Goal: Task Accomplishment & Management: Manage account settings

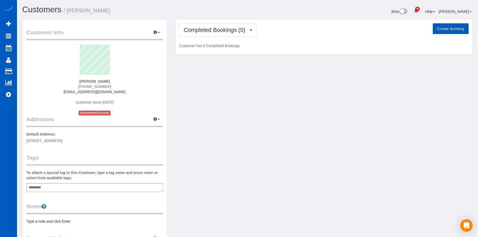
click at [450, 26] on button "Create Booking" at bounding box center [451, 28] width 36 height 11
select select "CO"
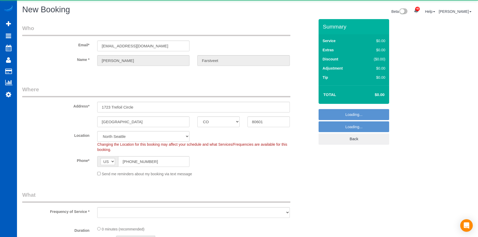
select select "object:2452"
select select "199"
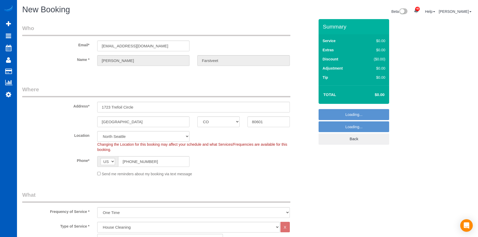
select select "object:2657"
select select "265"
select select "object:2662"
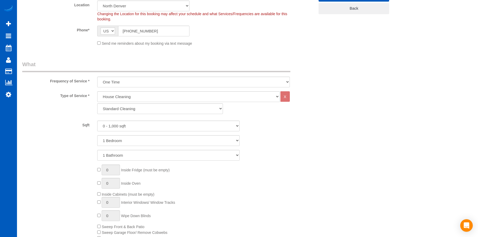
scroll to position [131, 0]
click at [163, 108] on select "Standard Cleaning Deep Cleaning Move In/ Out Cleaning" at bounding box center [160, 108] width 126 height 11
select select "367"
click at [97, 103] on select "Standard Cleaning Deep Cleaning Move In/ Out Cleaning" at bounding box center [160, 108] width 126 height 11
click at [155, 126] on select "0 - 1,000 sqft 1,001 - 1,500 sqft 1,501 - 2,000 sqft 2,001 - 2,500 sqft 2,501 -…" at bounding box center [168, 125] width 143 height 11
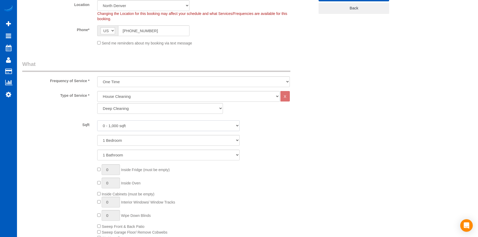
select select "2001"
click at [97, 120] on select "0 - 1,000 sqft 1,001 - 1,500 sqft 1,501 - 2,000 sqft 2,001 - 2,500 sqft 2,501 -…" at bounding box center [168, 125] width 143 height 11
click at [165, 139] on select "1 Bedroom 2 Bedrooms 3 Bedrooms 4 Bedrooms 5 Bedrooms 6 Bedrooms 7 Bedrooms" at bounding box center [168, 140] width 143 height 11
select select "2"
click at [97, 135] on select "1 Bedroom 2 Bedrooms 3 Bedrooms 4 Bedrooms 5 Bedrooms 6 Bedrooms 7 Bedrooms" at bounding box center [168, 140] width 143 height 11
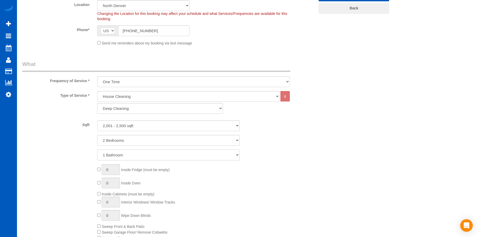
click at [161, 151] on select "1 Bathroom 2 Bathrooms 3 Bathrooms 4 Bathrooms 5 Bathrooms 6 Bathrooms 7 Bathro…" at bounding box center [168, 155] width 143 height 11
select select "3"
click at [97, 150] on select "1 Bathroom 2 Bathrooms 3 Bathrooms 4 Bathrooms 5 Bathrooms 6 Bathrooms 7 Bathro…" at bounding box center [168, 155] width 143 height 11
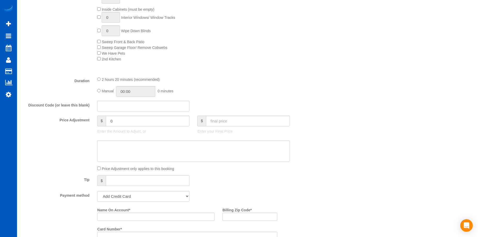
scroll to position [340, 0]
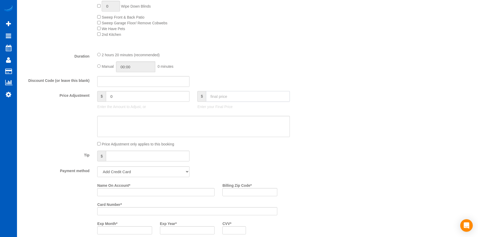
click at [245, 97] on input "text" at bounding box center [248, 96] width 84 height 11
type input "368"
click at [221, 124] on textarea at bounding box center [193, 126] width 192 height 21
type input "-41"
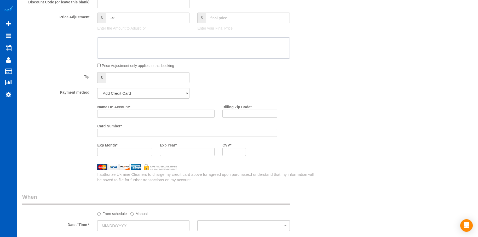
scroll to position [497, 0]
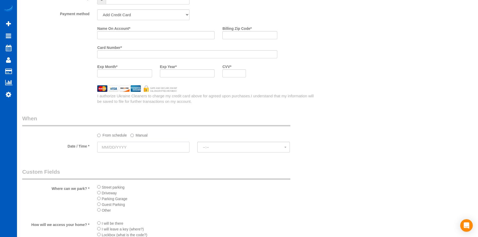
click at [145, 149] on input "text" at bounding box center [143, 147] width 92 height 11
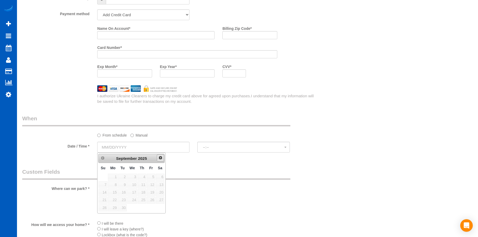
click at [163, 157] on link "Next" at bounding box center [160, 157] width 7 height 7
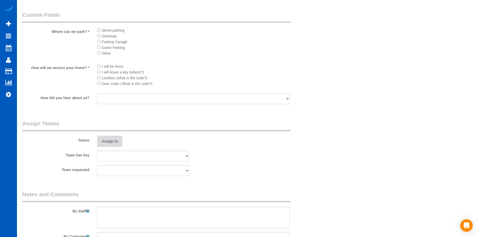
click at [114, 140] on button "Assign to" at bounding box center [109, 141] width 25 height 11
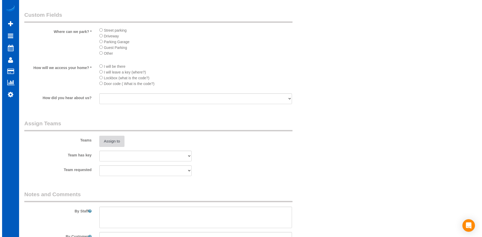
scroll to position [654, 0]
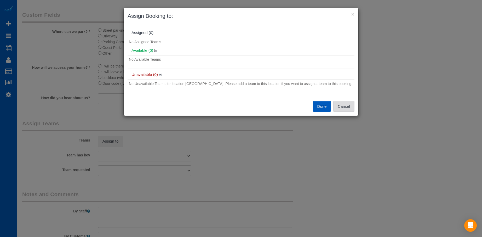
drag, startPoint x: 352, startPoint y: 105, endPoint x: 348, endPoint y: 107, distance: 4.5
click at [352, 105] on button "Cancel" at bounding box center [343, 106] width 21 height 11
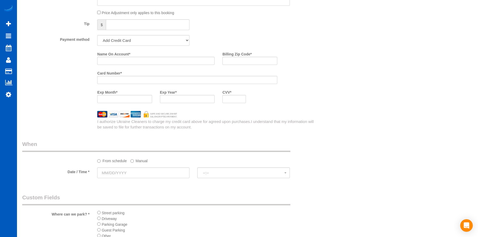
scroll to position [497, 0]
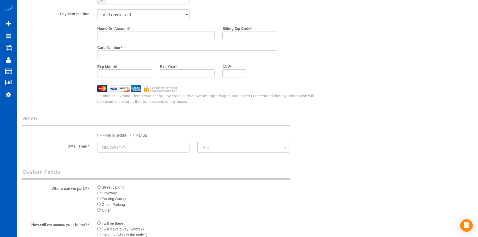
click at [135, 143] on input "text" at bounding box center [143, 147] width 92 height 11
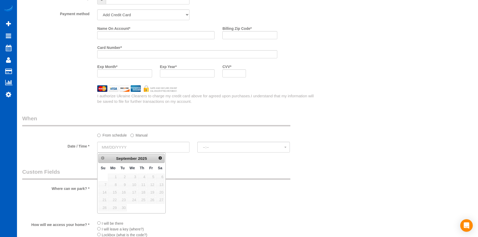
click at [140, 136] on label "Manual" at bounding box center [138, 134] width 17 height 7
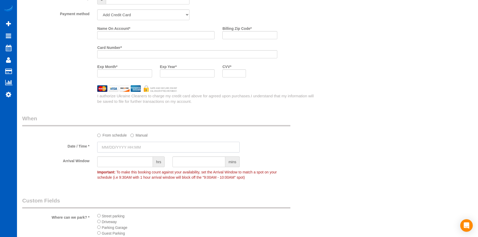
click at [142, 148] on input "text" at bounding box center [168, 147] width 143 height 11
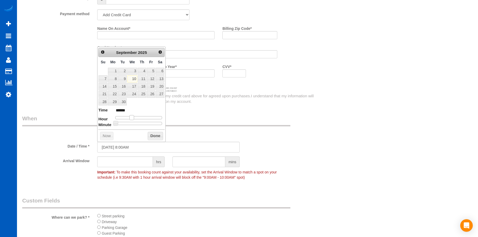
type input "09/10/2025 9:00AM"
type input "******"
type input "09/10/2025 10:00AM"
type input "*******"
drag, startPoint x: 131, startPoint y: 115, endPoint x: 135, endPoint y: 116, distance: 3.7
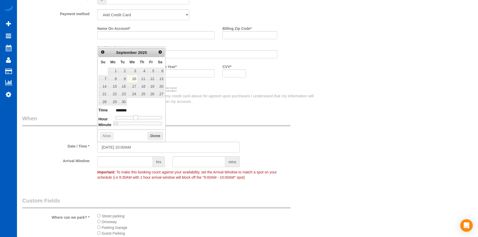
click at [135, 116] on span at bounding box center [135, 117] width 5 height 5
click at [161, 53] on span "Next" at bounding box center [160, 52] width 4 height 4
click at [132, 87] on link "15" at bounding box center [132, 86] width 10 height 7
type input "10/15/2025 10:00AM"
click at [156, 135] on button "Done" at bounding box center [155, 136] width 15 height 8
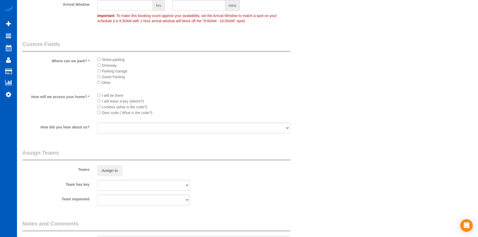
scroll to position [654, 0]
click at [101, 66] on li "Driveway" at bounding box center [193, 65] width 192 height 6
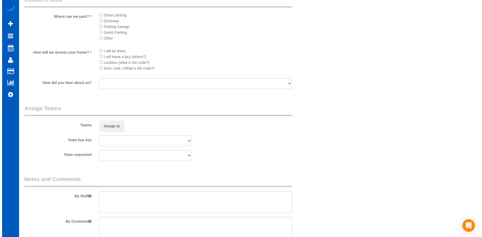
scroll to position [743, 0]
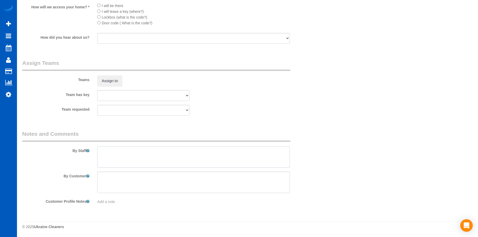
click at [197, 155] on textarea at bounding box center [193, 156] width 192 height 21
type textarea "Booked by Aaron."
click at [113, 82] on button "Assign to" at bounding box center [109, 80] width 25 height 11
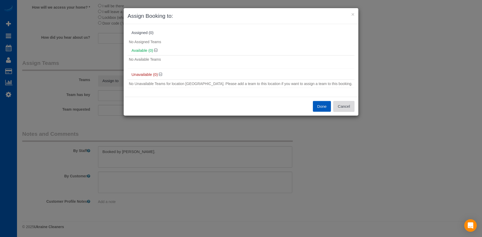
click at [346, 107] on button "Cancel" at bounding box center [343, 106] width 21 height 11
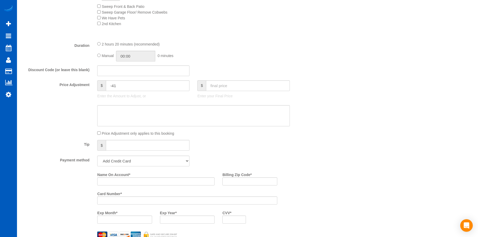
scroll to position [350, 0]
click at [138, 179] on input "Name On Account *" at bounding box center [155, 182] width 117 height 8
paste input "Troy Farstreet"
type input "Troy Farstreet"
click at [252, 180] on input "Billing Zip Code *" at bounding box center [250, 182] width 55 height 8
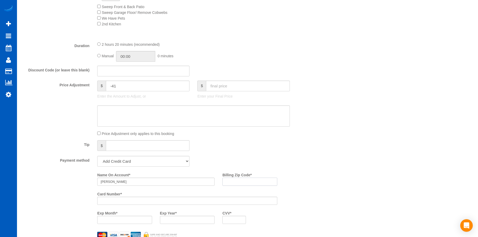
paste input "80601"
type input "80601"
click at [202, 198] on div at bounding box center [187, 201] width 180 height 8
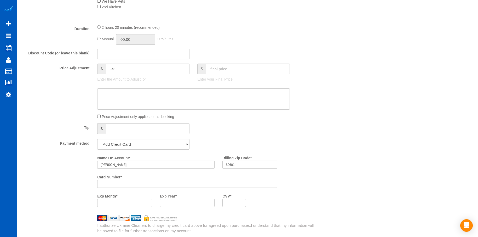
scroll to position [377, 0]
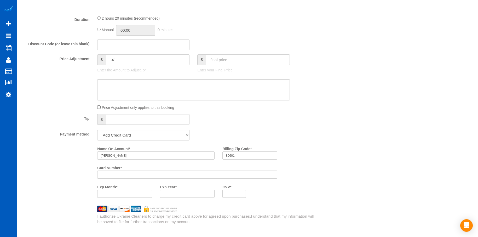
click at [327, 168] on div "Who Email* coviking1@gmail.com Name * Troy Farstveet Where Address* 1723 Trefoi…" at bounding box center [247, 114] width 451 height 942
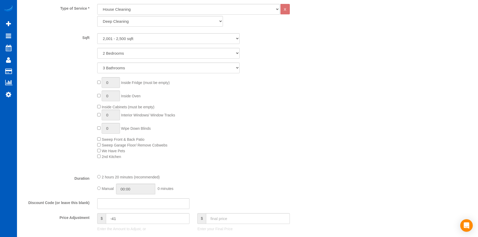
scroll to position [272, 0]
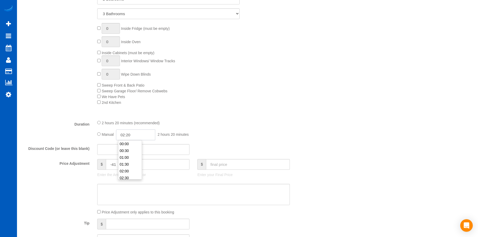
click at [147, 136] on input "02:20" at bounding box center [135, 134] width 39 height 11
type input "04:00"
click at [132, 146] on li "04:00" at bounding box center [129, 146] width 23 height 7
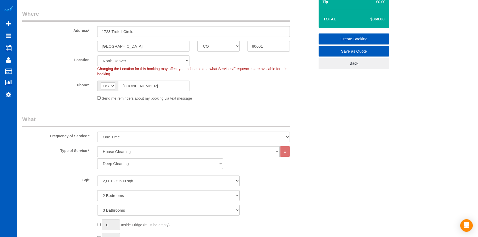
scroll to position [37, 0]
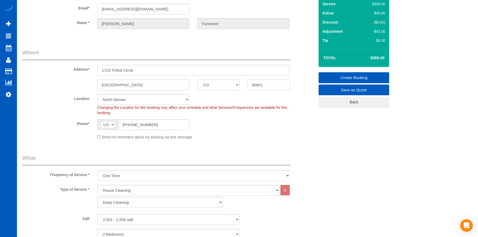
click at [335, 75] on link "Create Booking" at bounding box center [354, 77] width 71 height 11
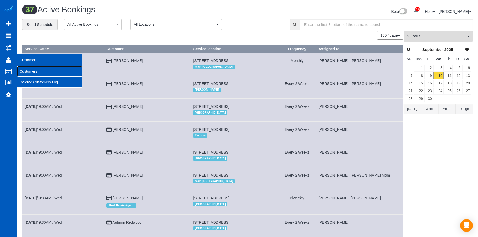
click at [25, 70] on link "Customers" at bounding box center [49, 71] width 65 height 10
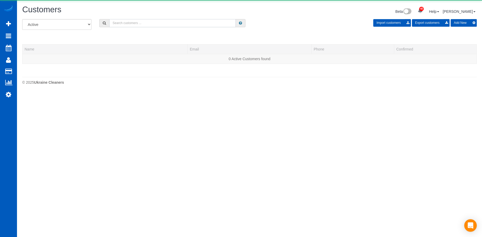
click at [138, 22] on input "text" at bounding box center [172, 23] width 127 height 8
paste input "Msmarie07@yahoo.com"
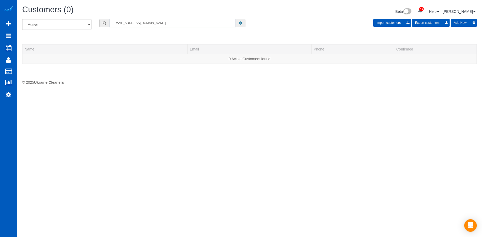
type input "Msmarie07@yahoo.com"
click at [463, 20] on button "Add New" at bounding box center [464, 23] width 26 height 8
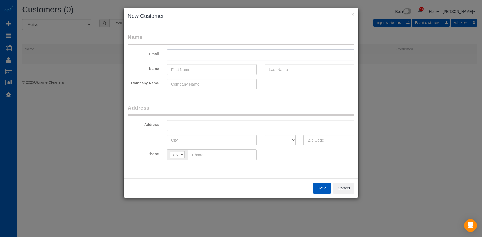
click at [213, 59] on input "text" at bounding box center [261, 54] width 188 height 11
paste input "Msmarie07@yahoo.com"
type input "Msmarie07@yahoo.com"
click at [198, 69] on input "text" at bounding box center [212, 69] width 90 height 11
paste input "Kelly Smith"
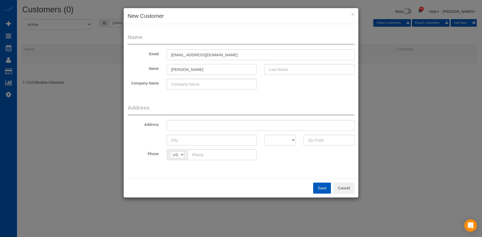
drag, startPoint x: 181, startPoint y: 68, endPoint x: 282, endPoint y: 74, distance: 101.6
click at [258, 74] on div "Kelly Smith" at bounding box center [212, 69] width 98 height 11
type input "Kelly"
click at [293, 72] on input "text" at bounding box center [310, 69] width 90 height 11
paste input "Smith"
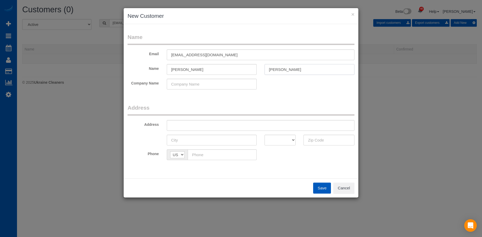
type input "Smith"
click at [229, 70] on input "Kelly" at bounding box center [212, 69] width 90 height 11
type input "Kelly"
drag, startPoint x: 198, startPoint y: 129, endPoint x: 206, endPoint y: 128, distance: 7.2
click at [198, 129] on input "text" at bounding box center [261, 125] width 188 height 11
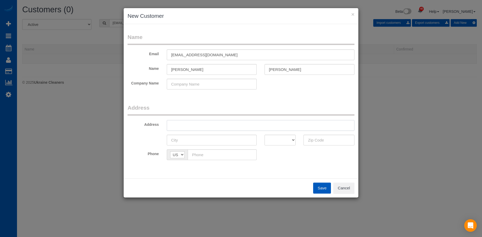
paste input "18918 Liberty Ridge Ln puyallup WA 98374"
drag, startPoint x: 236, startPoint y: 124, endPoint x: 335, endPoint y: 132, distance: 99.7
click at [336, 130] on input "18918 Liberty Ridge Ln puyallup WA 98374" at bounding box center [261, 125] width 188 height 11
type input "18918 Liberty Ridge Ln puyallup WA"
click at [328, 140] on input "text" at bounding box center [329, 140] width 51 height 11
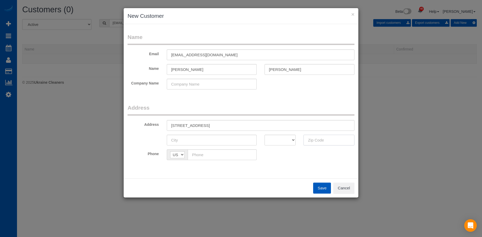
paste input "98374"
type input "98374"
click at [283, 140] on select "AK AL AR AZ CA CO CT DC DE FL GA HI IA ID IL IN KS KY LA MA MD ME MI MN MO MS M…" at bounding box center [280, 140] width 31 height 11
select select "WA"
click at [265, 135] on select "AK AL AR AZ CA CO CT DC DE FL GA HI IA ID IL IN KS KY LA MA MD ME MI MN MO MS M…" at bounding box center [280, 140] width 31 height 11
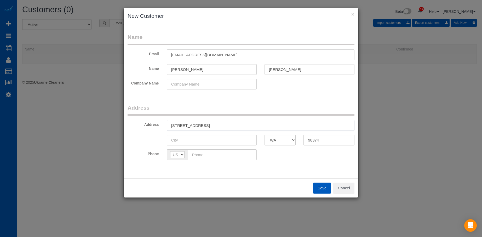
drag, startPoint x: 213, startPoint y: 126, endPoint x: 227, endPoint y: 125, distance: 13.9
click at [227, 125] on input "18918 Liberty Ridge Ln puyallup WA" at bounding box center [261, 125] width 188 height 11
type input "18918 Liberty Ridge Ln WA"
click at [199, 140] on input "text" at bounding box center [212, 140] width 90 height 11
paste input "puyallup"
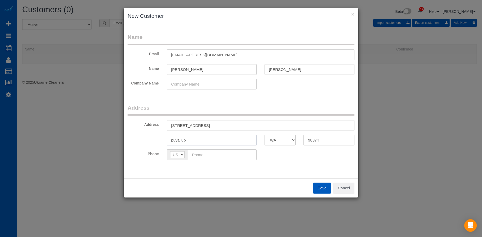
type input "puyallup"
drag, startPoint x: 212, startPoint y: 125, endPoint x: 263, endPoint y: 123, distance: 51.0
click at [264, 124] on input "18918 Liberty Ridge Ln WA" at bounding box center [261, 125] width 188 height 11
type input "18918 Liberty Ridge Ln"
click at [172, 140] on input "puyallup" at bounding box center [212, 140] width 90 height 11
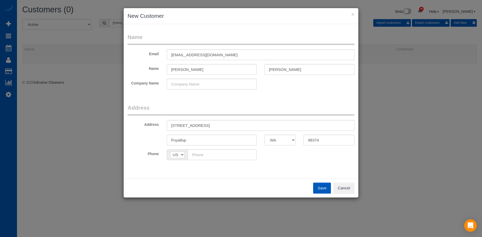
type input "Puyallup"
click at [215, 153] on input "text" at bounding box center [222, 154] width 69 height 11
paste input "(951) 207-4400"
type input "(951) 207-4400"
click at [320, 191] on button "Save" at bounding box center [322, 188] width 18 height 11
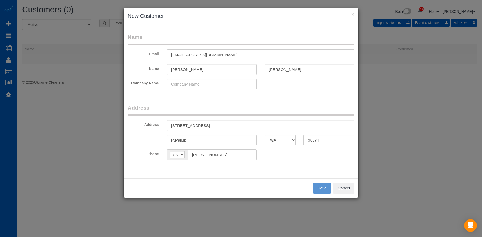
type input "msmarie07@yahoo.com"
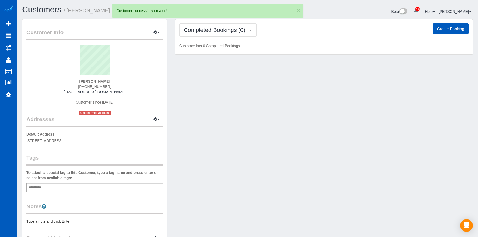
click at [458, 29] on button "Create Booking" at bounding box center [451, 28] width 36 height 11
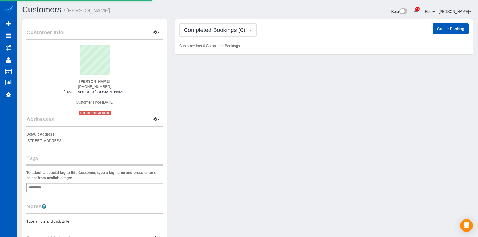
select select "WA"
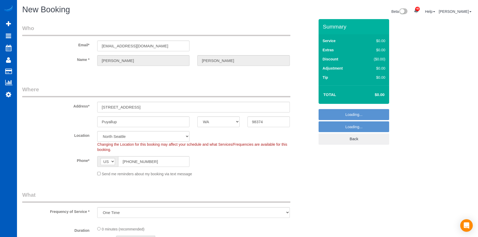
select select "object:4566"
select select "199"
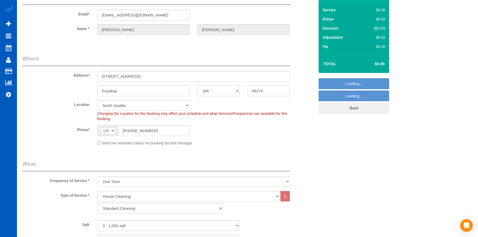
scroll to position [78, 0]
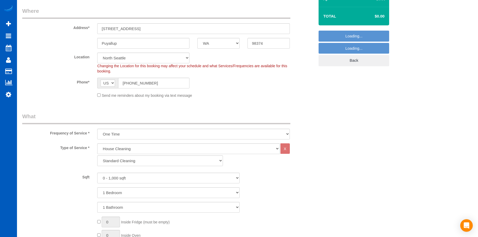
select select "2"
select select "object:4879"
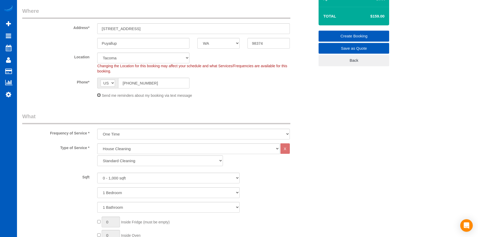
scroll to position [105, 0]
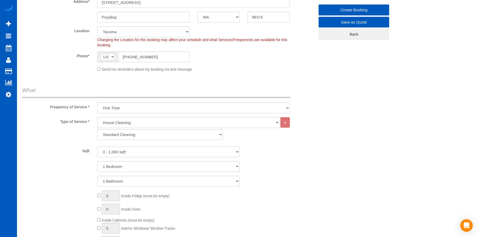
click at [163, 152] on select "0 - 1,000 sqft 1,001 - 1,500 sqft 1,501 - 2,000 sqft 2,001 - 2,500 sqft 2,501 -…" at bounding box center [168, 151] width 143 height 11
select select "2001"
click at [97, 146] on select "0 - 1,000 sqft 1,001 - 1,500 sqft 1,501 - 2,000 sqft 2,001 - 2,500 sqft 2,501 -…" at bounding box center [168, 151] width 143 height 11
click at [156, 181] on select "1 Bathroom 2 Bathrooms 3 Bathrooms 4 Bathrooms 5 Bathrooms 6 Bathrooms 7 Bathro…" at bounding box center [168, 181] width 143 height 11
select select "3"
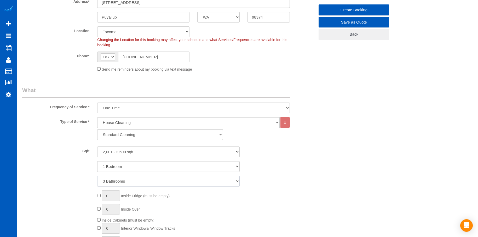
click at [97, 176] on select "1 Bathroom 2 Bathrooms 3 Bathrooms 4 Bathrooms 5 Bathrooms 6 Bathrooms 7 Bathro…" at bounding box center [168, 181] width 143 height 11
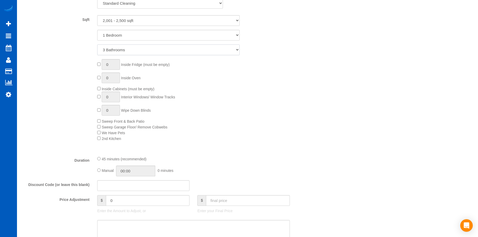
scroll to position [261, 0]
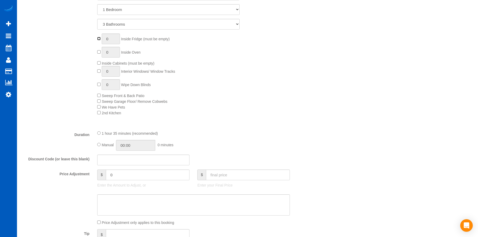
type input "1"
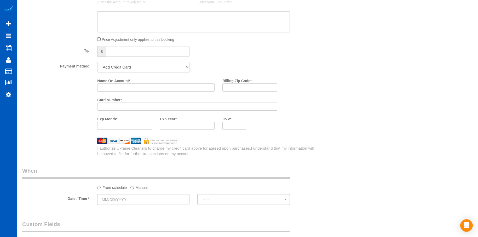
scroll to position [523, 0]
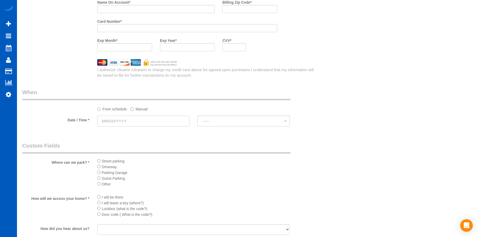
click at [169, 119] on input "text" at bounding box center [143, 121] width 92 height 11
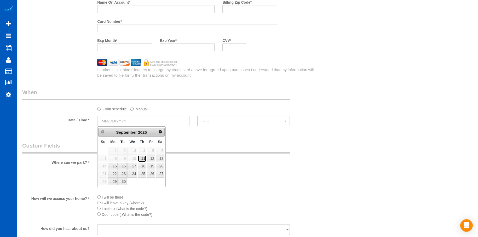
click at [145, 159] on link "11" at bounding box center [142, 158] width 9 height 7
type input "09/11/2025"
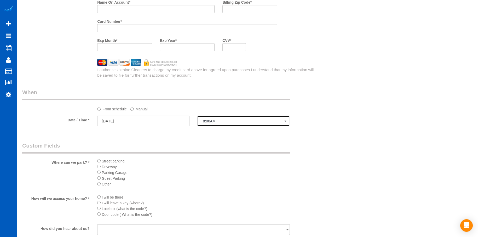
click at [223, 120] on span "8:00AM" at bounding box center [243, 121] width 81 height 4
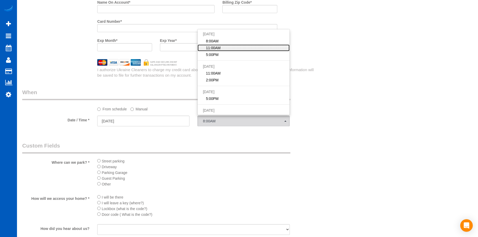
click at [237, 45] on link "11:00AM" at bounding box center [244, 47] width 92 height 7
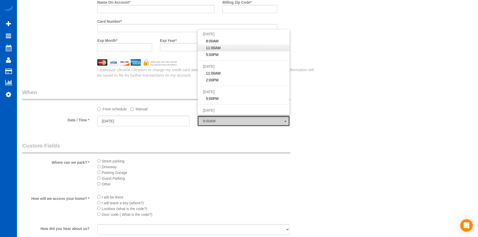
select select "spot2"
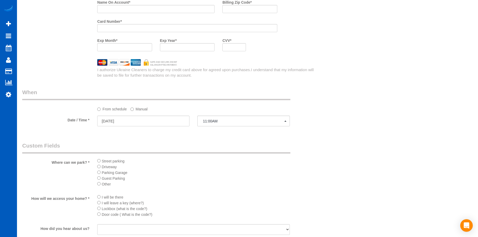
click at [101, 167] on li "Driveway" at bounding box center [193, 167] width 192 height 6
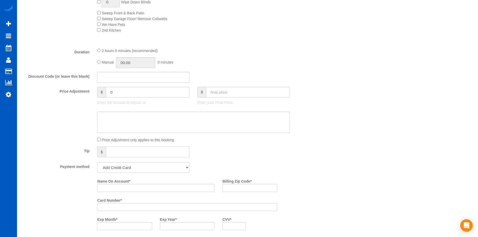
scroll to position [340, 0]
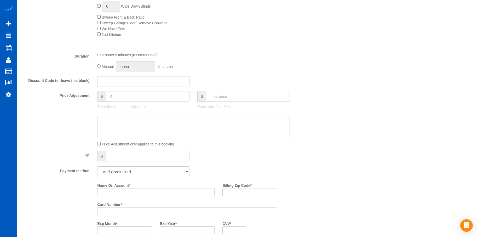
click at [230, 97] on input "text" at bounding box center [248, 96] width 84 height 11
type input "150"
click at [193, 123] on textarea at bounding box center [193, 126] width 192 height 21
type textarea "Partial"
type input "-154"
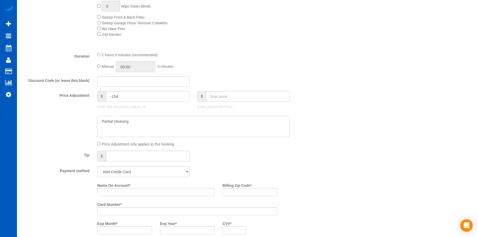
type textarea "Partial cleaning"
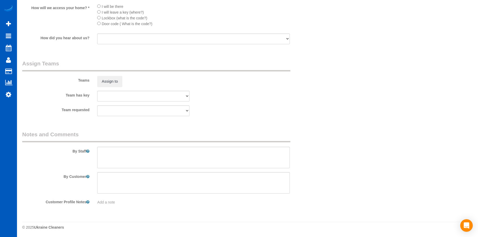
scroll to position [714, 0]
click at [203, 154] on textarea at bounding box center [193, 156] width 192 height 21
click at [187, 151] on textarea at bounding box center [193, 156] width 192 height 21
paste textarea "Just moved into new house, should be clean just some foot traffic. Only need on…"
type textarea "Booked by Aaron. Just moved into new house, should be clean just some foot traf…"
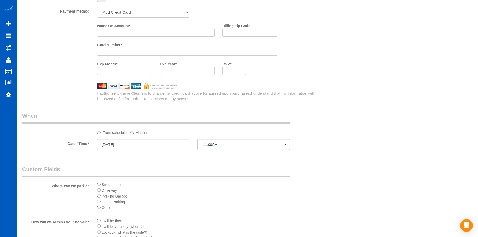
scroll to position [453, 0]
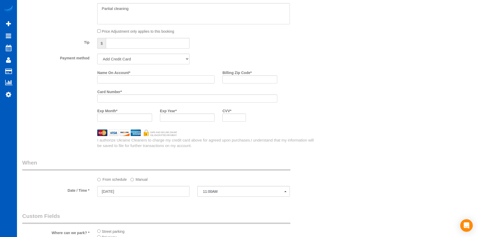
click at [128, 80] on input "Name On Account *" at bounding box center [155, 79] width 117 height 8
paste input "Kelly Smith"
type input "Kelly Smith"
click at [247, 80] on input "Billing Zip Code *" at bounding box center [250, 79] width 55 height 8
paste input "98053"
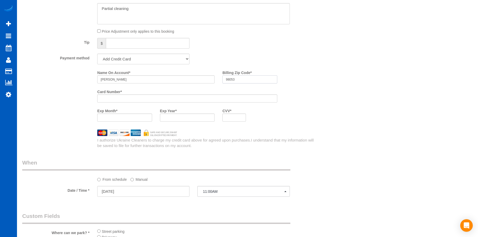
type input "98053"
click at [244, 117] on div at bounding box center [235, 117] width 24 height 8
click at [236, 115] on div at bounding box center [235, 117] width 24 height 8
click at [357, 132] on div "Who Email* msmarie07@yahoo.com Name * Kelly Smith Where Address* 18918 Liberty …" at bounding box center [247, 23] width 451 height 914
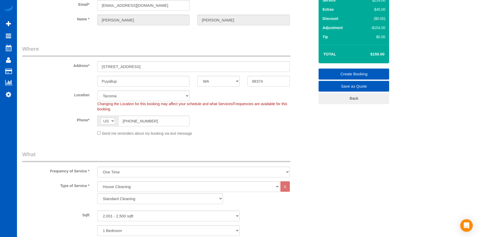
scroll to position [105, 0]
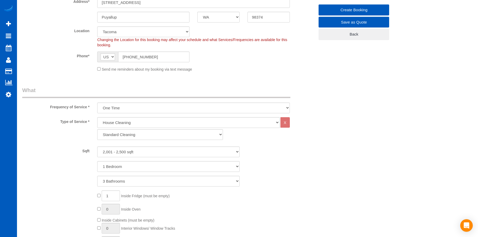
click at [357, 12] on link "Create Booking" at bounding box center [354, 9] width 71 height 11
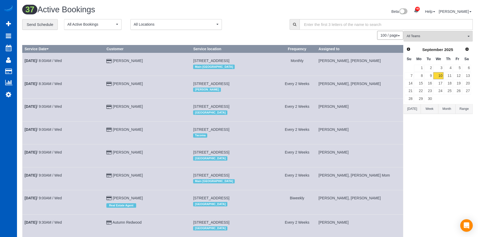
click at [448, 76] on link "11" at bounding box center [448, 75] width 9 height 7
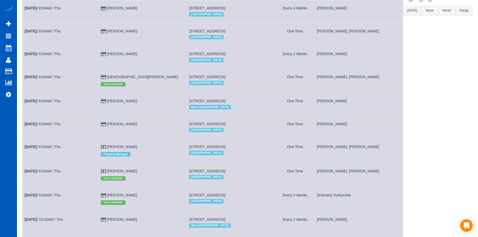
scroll to position [26, 0]
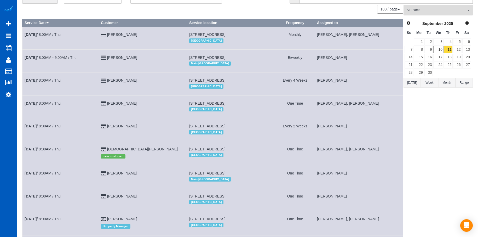
click at [449, 12] on span "All Teams" at bounding box center [437, 10] width 60 height 4
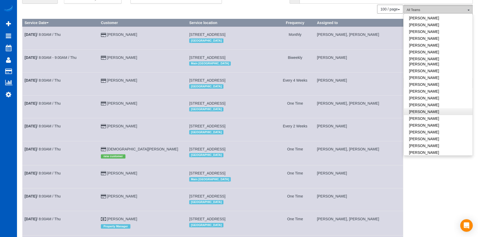
scroll to position [261, 0]
click at [440, 124] on link "Olha Rusnak" at bounding box center [438, 127] width 69 height 7
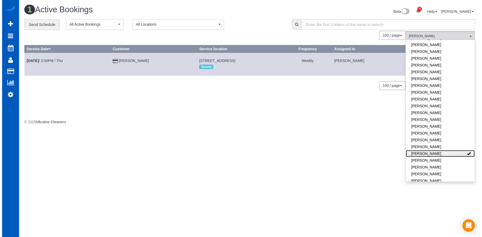
scroll to position [0, 0]
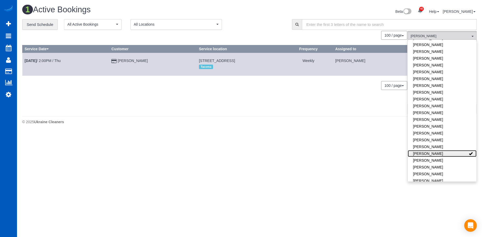
click at [448, 150] on link "Olha Rusnak" at bounding box center [442, 153] width 69 height 7
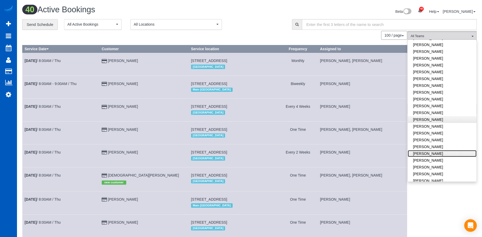
scroll to position [209, 0]
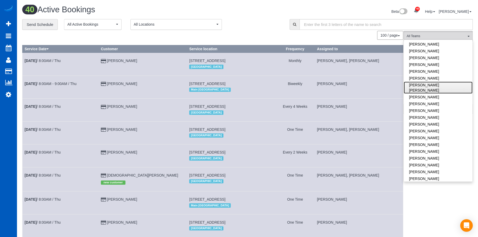
click at [450, 85] on link "Nadezhda Korina" at bounding box center [438, 88] width 69 height 12
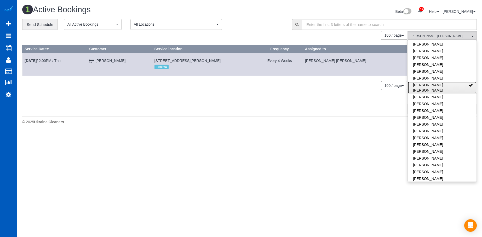
click at [451, 84] on link "Nadezhda Korina" at bounding box center [442, 88] width 69 height 12
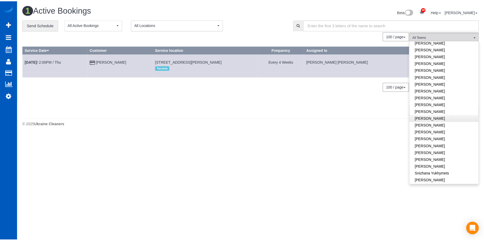
scroll to position [288, 0]
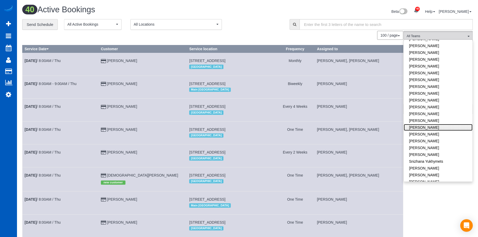
click at [449, 124] on link "Olha Rusnak" at bounding box center [438, 127] width 69 height 7
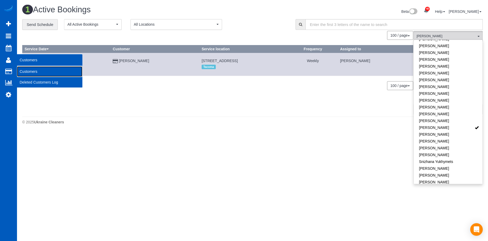
click at [30, 71] on link "Customers" at bounding box center [49, 71] width 65 height 10
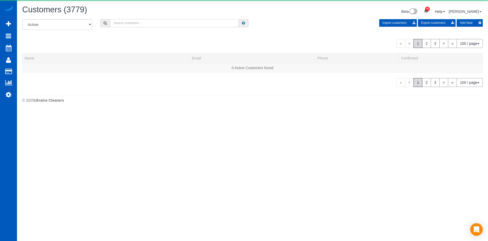
click at [121, 23] on input "text" at bounding box center [174, 23] width 129 height 8
paste input "Tiffany Anderson"
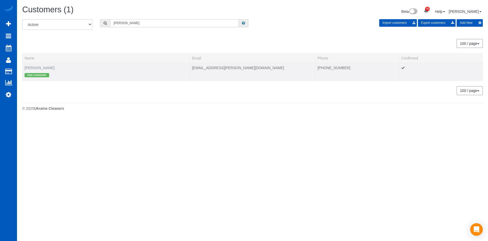
type input "Tiffany Anderson"
click at [46, 67] on link "Tiffany Anderson" at bounding box center [40, 68] width 30 height 4
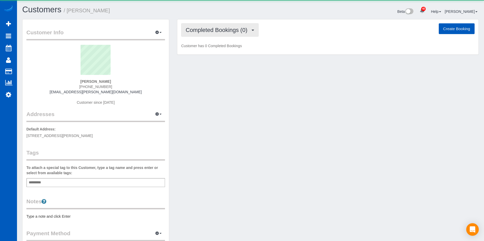
click at [221, 29] on span "Completed Bookings (0)" at bounding box center [218, 30] width 64 height 7
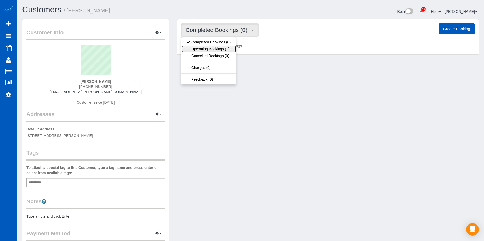
click at [211, 48] on link "Upcoming Bookings (1)" at bounding box center [208, 48] width 54 height 7
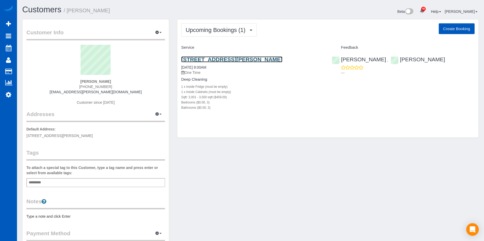
click at [237, 59] on link "6121 Northridge Dr, Snohomish, WA 98290" at bounding box center [231, 59] width 101 height 6
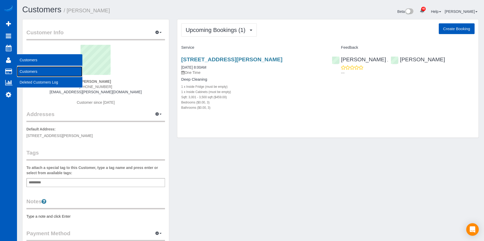
click at [26, 72] on link "Customers" at bounding box center [49, 71] width 65 height 10
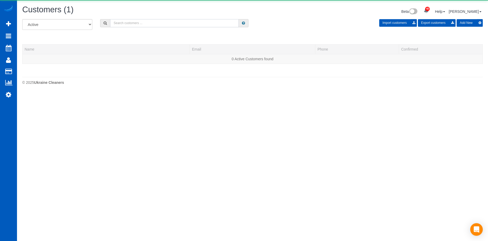
click at [125, 26] on input "text" at bounding box center [174, 23] width 129 height 8
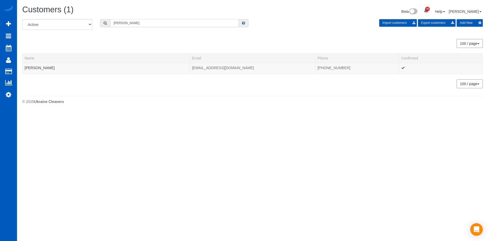
type input "Tracy Wilson"
click at [35, 67] on link "Tracy wilson" at bounding box center [40, 68] width 30 height 4
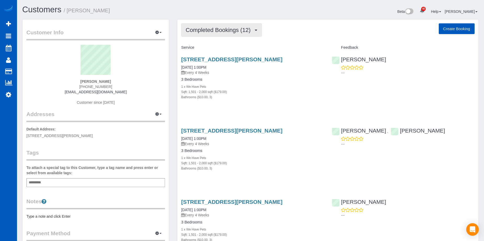
click at [210, 26] on button "Completed Bookings (12)" at bounding box center [221, 29] width 81 height 13
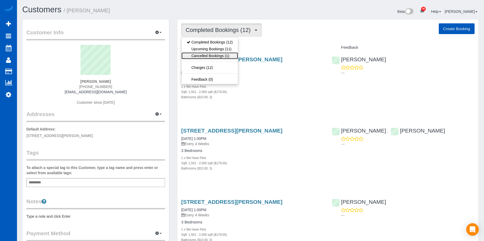
click at [209, 53] on link "Cancelled Bookings (1)" at bounding box center [209, 55] width 56 height 7
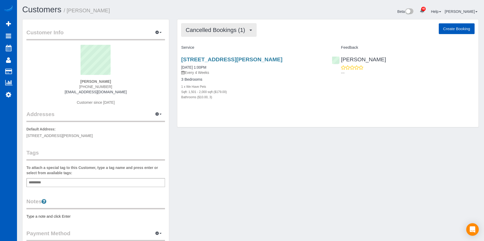
click at [208, 31] on span "Cancelled Bookings (1)" at bounding box center [217, 30] width 62 height 7
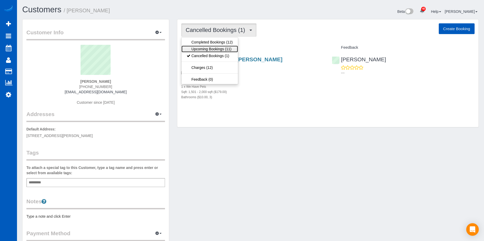
click at [212, 46] on link "Upcoming Bookings (11)" at bounding box center [209, 48] width 56 height 7
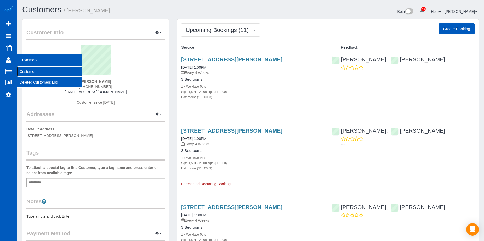
click at [22, 70] on link "Customers" at bounding box center [49, 71] width 65 height 10
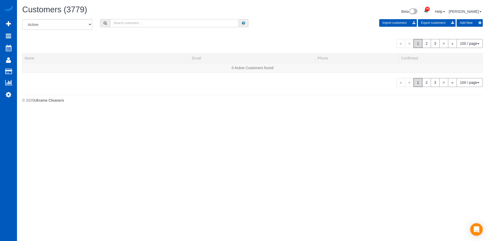
click at [127, 24] on input "text" at bounding box center [174, 23] width 129 height 8
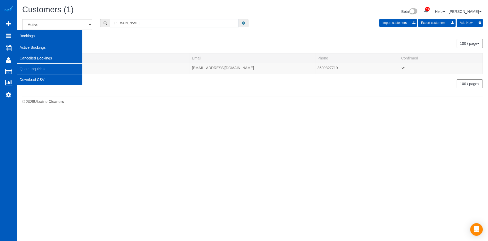
type input "Arielle Aiken"
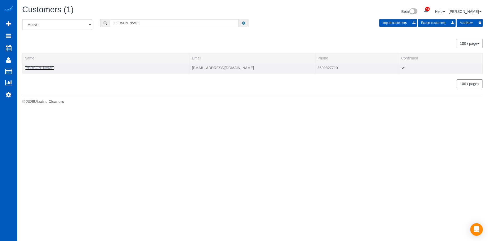
click at [40, 68] on link "Arielle Aiken" at bounding box center [40, 68] width 30 height 4
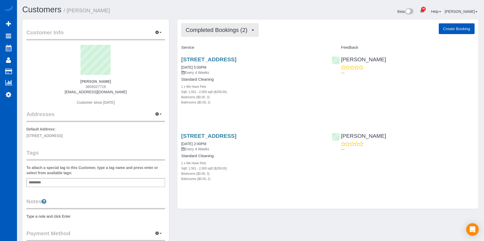
click at [234, 30] on span "Completed Bookings (2)" at bounding box center [218, 30] width 64 height 7
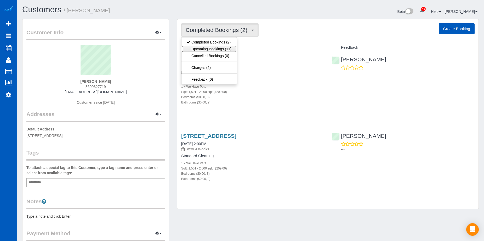
click at [220, 47] on link "Upcoming Bookings (11)" at bounding box center [208, 48] width 55 height 7
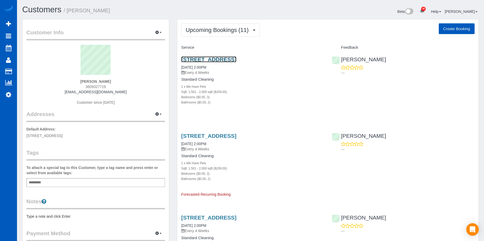
click at [226, 58] on link "118 Ne 52nd St, Seattle, WA 98105" at bounding box center [208, 59] width 55 height 6
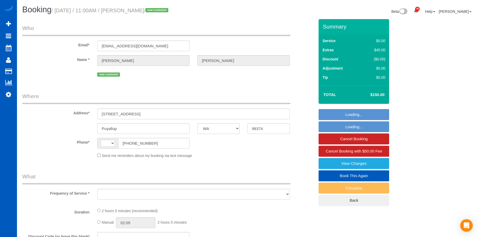
select select "WA"
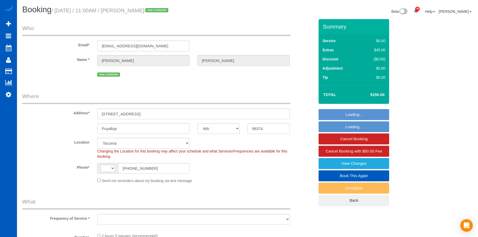
select select "string:[GEOGRAPHIC_DATA]"
select select "object:916"
select select "string:fspay-2c545bbd-aced-4aef-a6e3-ab687da0ab2e"
select select "199"
select select "2001"
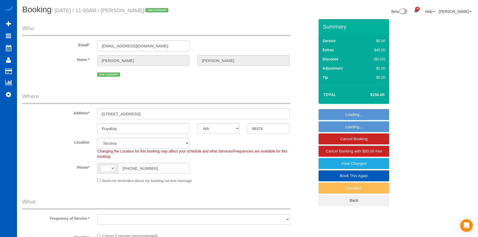
select select "3"
select select "object:1121"
select select "spot2"
select select "2001"
select select "3"
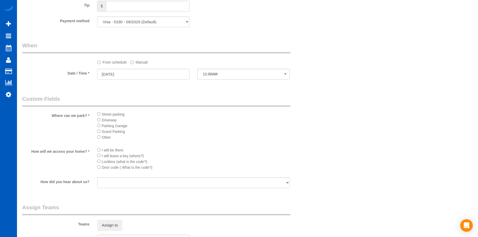
scroll to position [601, 0]
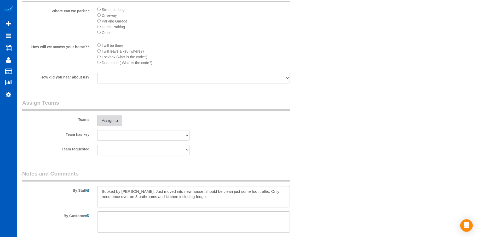
click at [116, 119] on button "Assign to" at bounding box center [109, 120] width 25 height 11
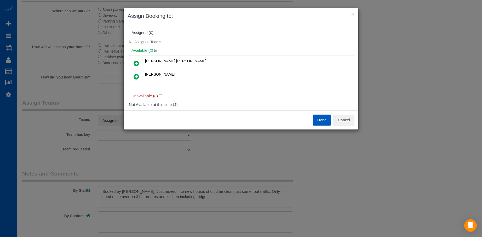
click at [133, 77] on link at bounding box center [136, 77] width 12 height 10
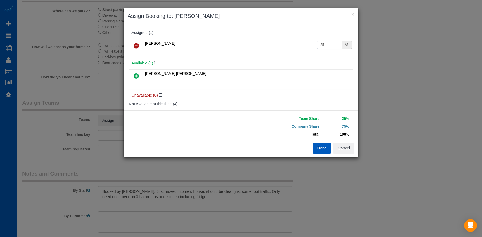
click at [327, 45] on input "25" at bounding box center [329, 45] width 25 height 8
drag, startPoint x: 332, startPoint y: 41, endPoint x: 282, endPoint y: 45, distance: 50.1
click at [282, 46] on tr "Olha Rusnak 25 %" at bounding box center [241, 45] width 224 height 13
type input "50"
click at [325, 146] on button "Done" at bounding box center [322, 148] width 18 height 11
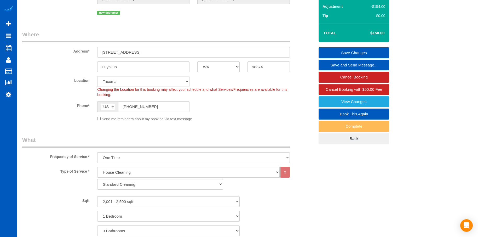
scroll to position [52, 0]
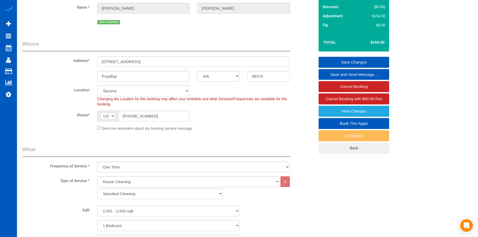
click at [335, 61] on link "Save Changes" at bounding box center [354, 62] width 71 height 11
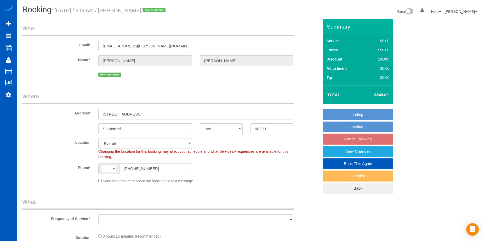
select select "WA"
select select "string:[GEOGRAPHIC_DATA]"
select select "object:675"
select select "spot1"
select select "number:8"
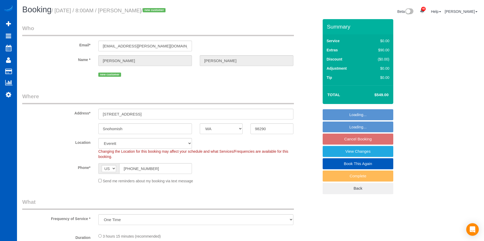
select select "199"
select select "3001"
select select "3"
select select "object:1177"
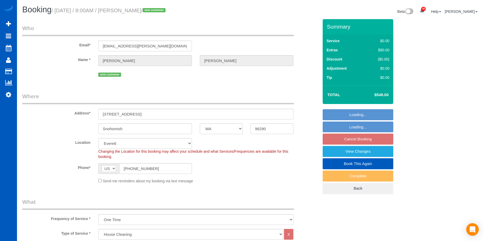
select select "3001"
select select "3"
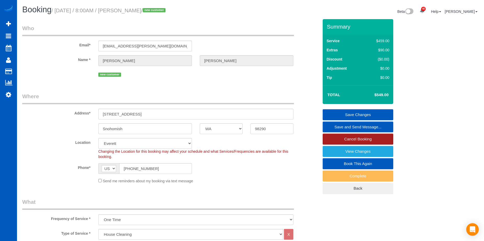
click at [338, 135] on link "Cancel Booking" at bounding box center [358, 138] width 71 height 11
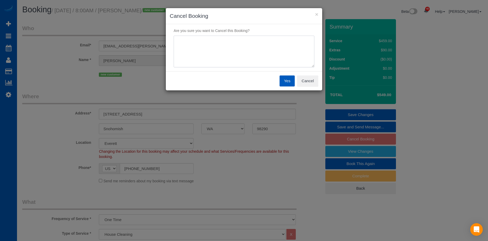
click at [275, 54] on textarea at bounding box center [244, 52] width 141 height 32
click at [186, 40] on textarea at bounding box center [244, 52] width 141 height 32
click at [223, 40] on textarea at bounding box center [244, 52] width 141 height 32
type textarea "Will call us to reschedule to another day"
click at [288, 79] on button "Yes" at bounding box center [287, 80] width 15 height 11
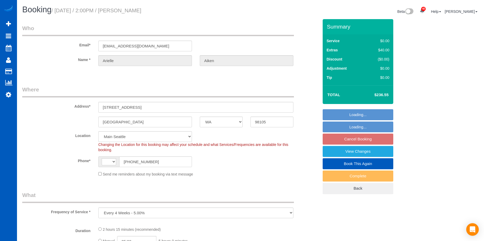
select select "WA"
select select "number:8"
select select "object:667"
select select "string:US"
select select "string:fspay-0f21acd6-8b30-4342-86e9-372480d33731"
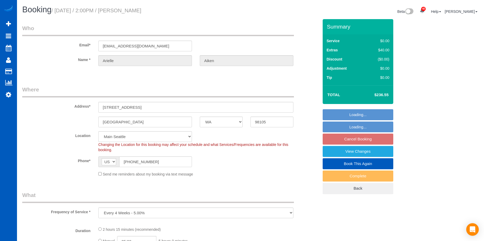
select select "199"
select select "1501"
select select "3"
select select "2"
select select "spot2"
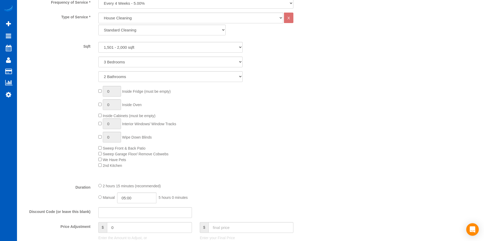
select select "1501"
select select "3"
select select "2"
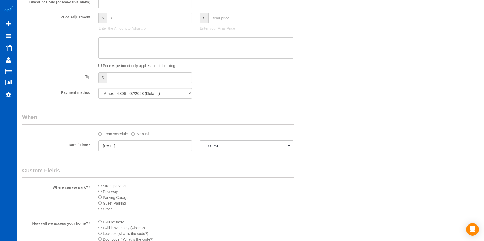
scroll to position [471, 0]
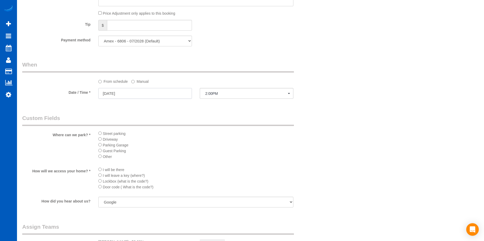
click at [159, 94] on input "09/22/2025" at bounding box center [145, 93] width 94 height 11
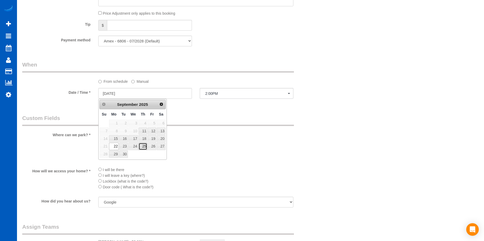
click at [144, 145] on link "25" at bounding box center [143, 146] width 9 height 7
type input "09/25/2025"
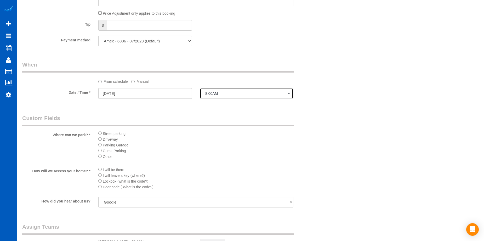
click at [221, 93] on span "8:00AM" at bounding box center [246, 93] width 83 height 4
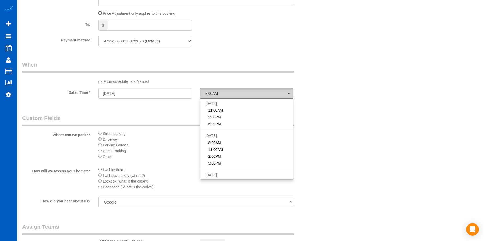
scroll to position [82, 0]
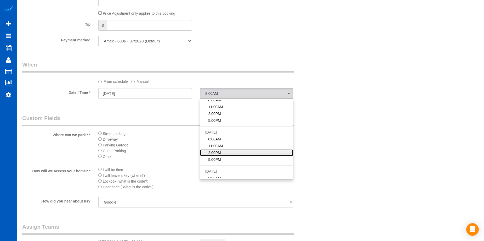
click at [230, 149] on link "2:00PM" at bounding box center [246, 152] width 93 height 7
select select "spot14"
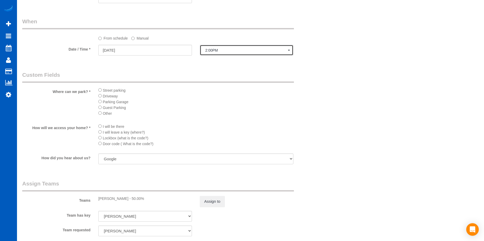
scroll to position [575, 0]
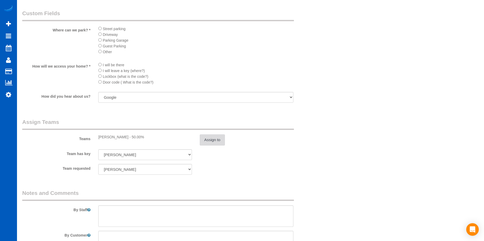
click at [220, 138] on button "Assign to" at bounding box center [212, 139] width 25 height 11
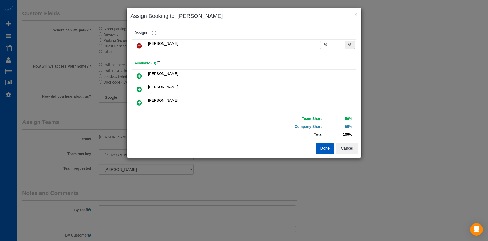
click at [138, 45] on icon at bounding box center [138, 46] width 5 height 6
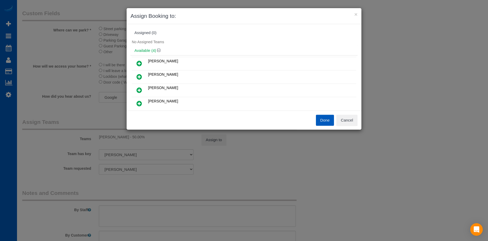
click at [142, 74] on icon at bounding box center [138, 76] width 5 height 6
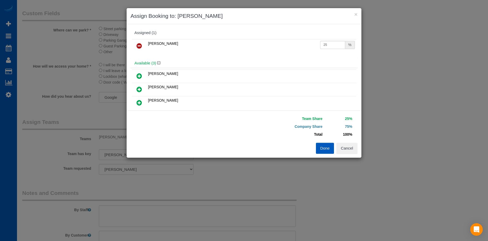
click at [138, 87] on icon at bounding box center [138, 89] width 5 height 6
click at [323, 145] on button "Done" at bounding box center [325, 148] width 18 height 11
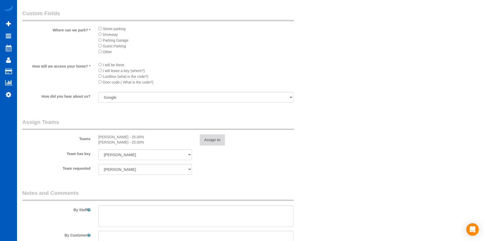
click at [208, 136] on button "Assign to" at bounding box center [212, 139] width 25 height 11
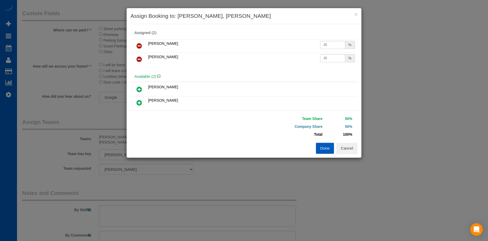
click at [320, 145] on button "Done" at bounding box center [325, 148] width 18 height 11
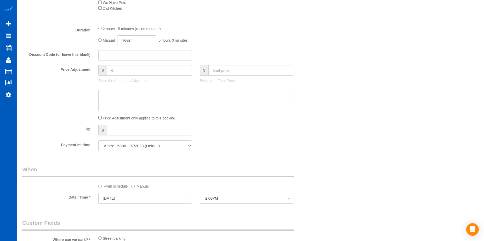
scroll to position [261, 0]
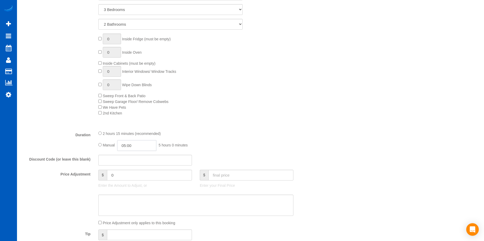
click at [138, 145] on input "05:00" at bounding box center [136, 145] width 39 height 11
type input "03:00"
click at [132, 158] on li "03:00" at bounding box center [130, 160] width 23 height 7
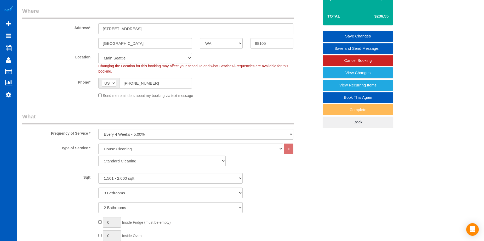
select select "spot22"
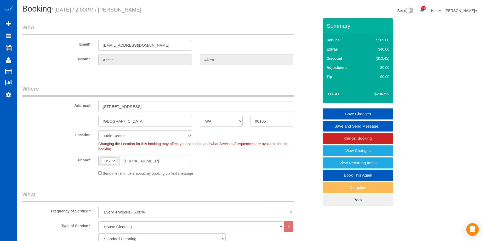
scroll to position [0, 0]
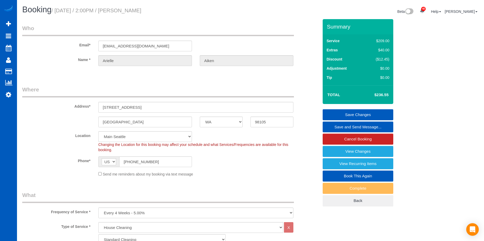
click at [345, 111] on link "Save Changes" at bounding box center [358, 114] width 71 height 11
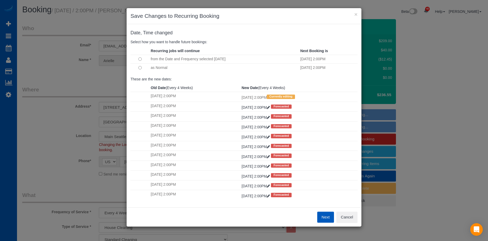
click at [325, 215] on button "Next" at bounding box center [325, 216] width 17 height 11
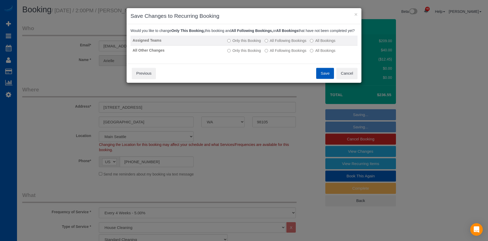
click at [281, 43] on label "All Following Bookings" at bounding box center [286, 40] width 42 height 5
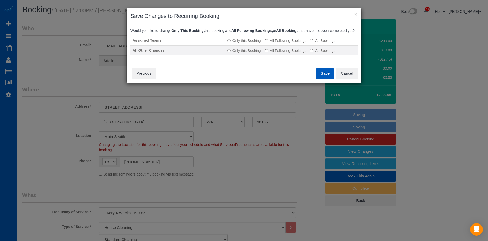
click at [277, 53] on label "All Following Bookings" at bounding box center [286, 50] width 42 height 5
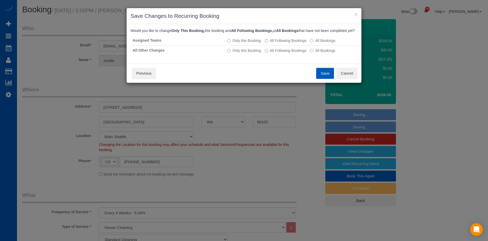
click at [324, 79] on button "Save" at bounding box center [325, 73] width 18 height 11
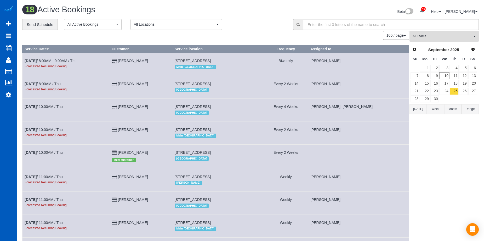
click at [461, 37] on span "All Teams" at bounding box center [443, 36] width 60 height 4
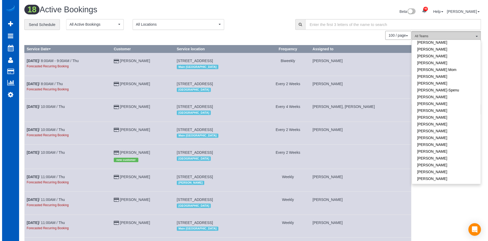
scroll to position [105, 0]
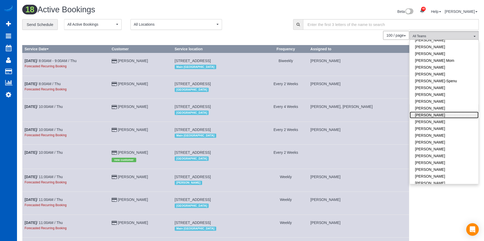
click at [455, 114] on link "Kateryna Maherovska" at bounding box center [444, 114] width 69 height 7
click at [263, 31] on div "100 / page 10 / page 20 / page 30 / page 40 / page 50 / page 100 / page" at bounding box center [215, 35] width 387 height 9
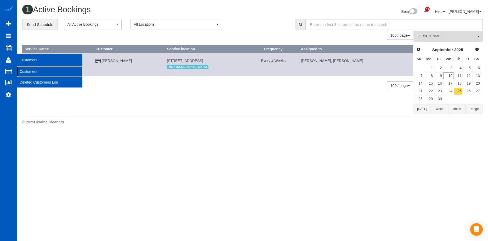
click at [28, 72] on link "Customers" at bounding box center [49, 71] width 65 height 10
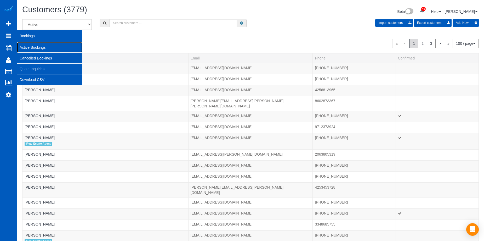
click at [36, 49] on link "Active Bookings" at bounding box center [49, 47] width 65 height 10
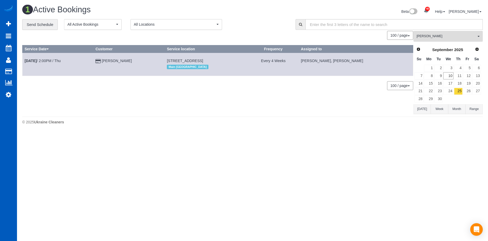
click at [461, 35] on span "[PERSON_NAME]" at bounding box center [447, 36] width 60 height 4
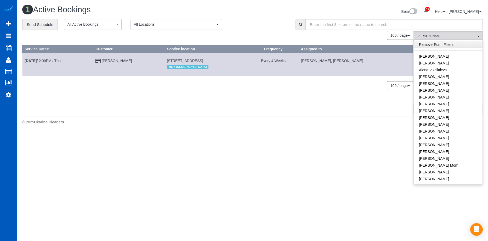
click at [461, 43] on link "Remove Team Filters" at bounding box center [448, 44] width 69 height 7
click at [279, 23] on div "**********" at bounding box center [154, 24] width 265 height 11
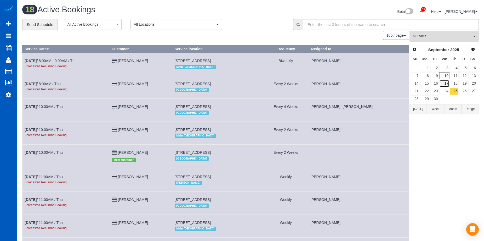
click at [448, 83] on link "17" at bounding box center [444, 83] width 10 height 7
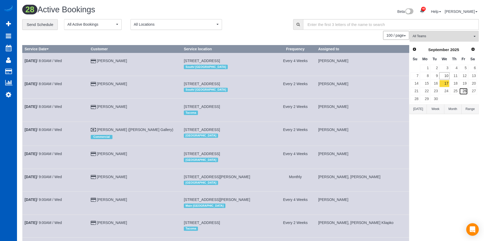
click at [464, 91] on link "26" at bounding box center [463, 91] width 9 height 7
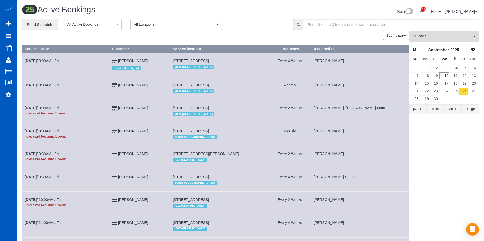
click at [454, 34] on button "All Teams" at bounding box center [443, 36] width 69 height 11
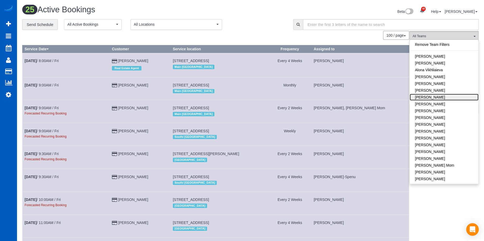
click at [451, 97] on link "Anna Manuilo" at bounding box center [444, 97] width 69 height 7
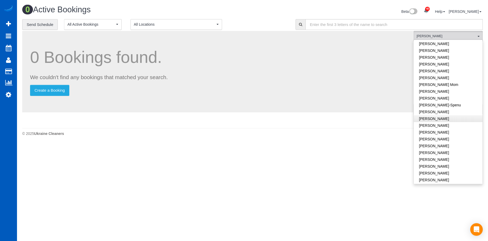
scroll to position [78, 0]
click at [451, 67] on link "Evelina Manuilo" at bounding box center [448, 66] width 69 height 7
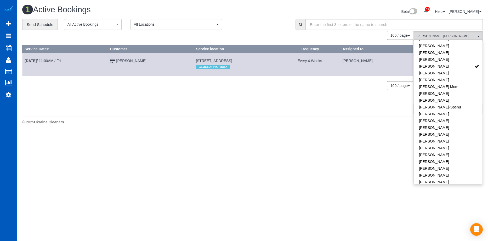
click at [268, 13] on div "Beta 40 Your Notifications You have 0 alerts × You have 1 to charge for 09/09/2…" at bounding box center [370, 12] width 234 height 14
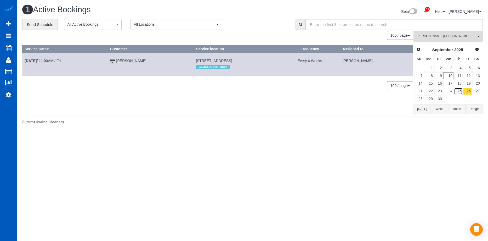
click at [459, 92] on link "25" at bounding box center [458, 91] width 9 height 7
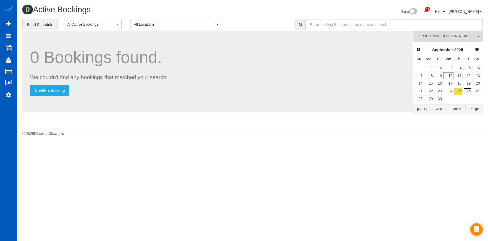
click at [470, 89] on link "26" at bounding box center [467, 91] width 9 height 7
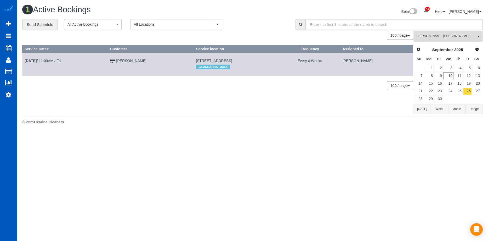
click at [446, 33] on button "Anna Manuilo , Evelina Manuilo All Teams" at bounding box center [447, 36] width 69 height 11
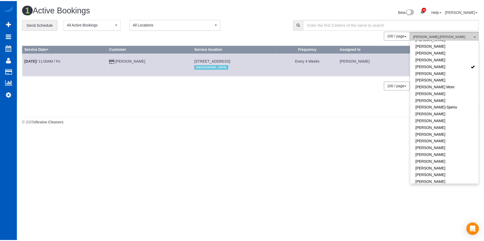
scroll to position [0, 0]
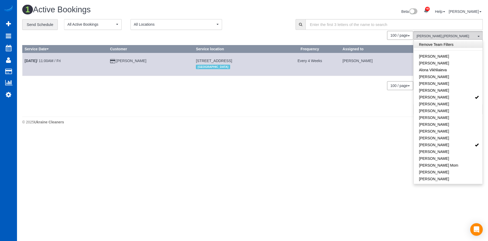
click at [445, 47] on link "Remove Team Filters" at bounding box center [448, 44] width 69 height 7
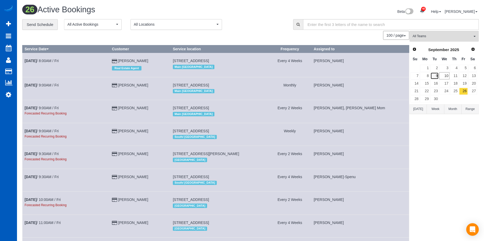
click at [438, 75] on link "9" at bounding box center [434, 75] width 9 height 7
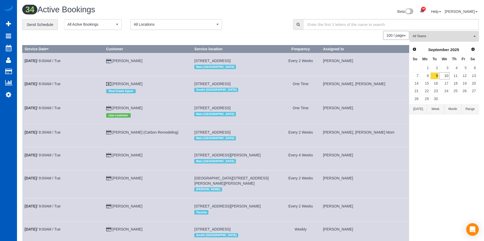
click at [432, 37] on span "All Teams" at bounding box center [443, 36] width 60 height 4
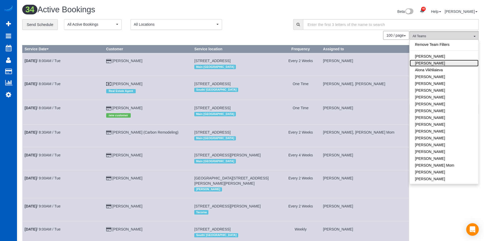
click at [442, 64] on link "[PERSON_NAME]" at bounding box center [444, 63] width 69 height 7
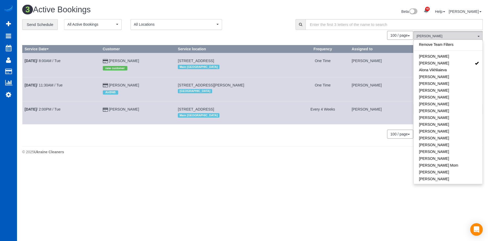
click at [253, 12] on div "Beta 40 Your Notifications You have 0 alerts × You have 1 to charge for 09/09/2…" at bounding box center [370, 12] width 234 height 14
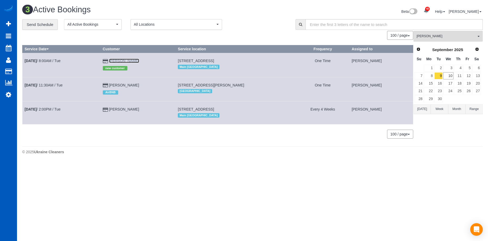
drag, startPoint x: 119, startPoint y: 60, endPoint x: 137, endPoint y: 60, distance: 18.0
copy link "Aditya Jaini"
click at [429, 75] on link "8" at bounding box center [429, 75] width 10 height 7
click at [443, 38] on span "[PERSON_NAME]" at bounding box center [447, 36] width 60 height 4
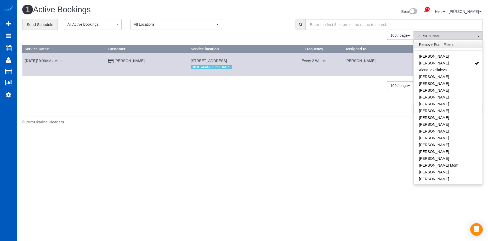
click at [444, 41] on link "Remove Team Filters" at bounding box center [448, 44] width 69 height 7
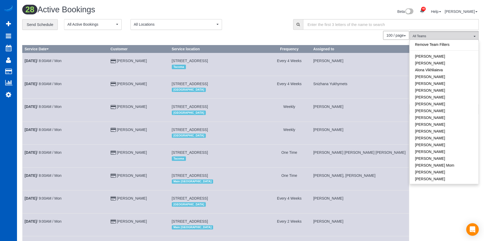
click at [254, 21] on div "**********" at bounding box center [153, 24] width 263 height 11
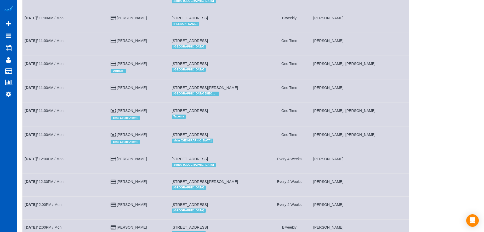
scroll to position [475, 0]
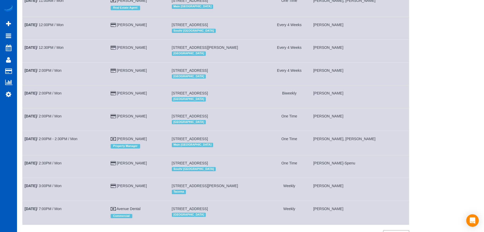
click at [234, 119] on td "6521 27th Ave Nw, Seattle, WA 98117 North Seattle" at bounding box center [218, 119] width 98 height 23
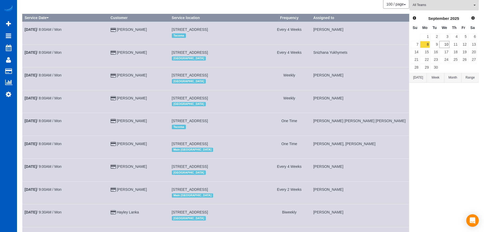
scroll to position [0, 0]
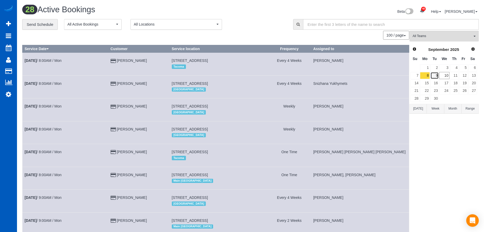
click at [433, 78] on link "9" at bounding box center [434, 75] width 9 height 7
click at [456, 34] on span "All Teams" at bounding box center [443, 36] width 60 height 4
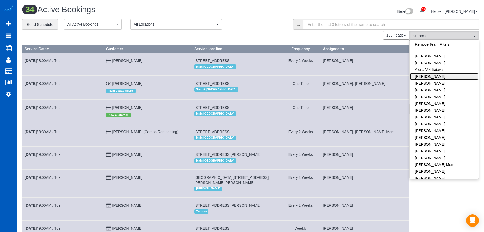
click at [451, 77] on link "Anastasiia Demchenko" at bounding box center [444, 76] width 69 height 7
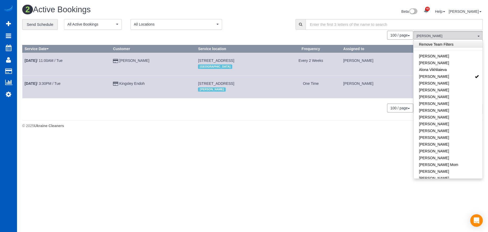
click at [458, 45] on link "Remove Team Filters" at bounding box center [448, 44] width 69 height 7
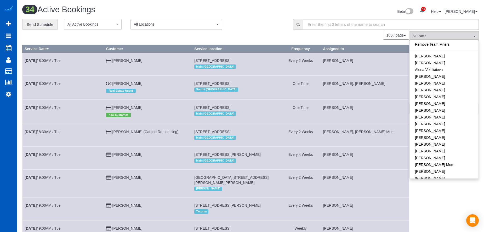
click at [248, 21] on div "**********" at bounding box center [153, 24] width 263 height 11
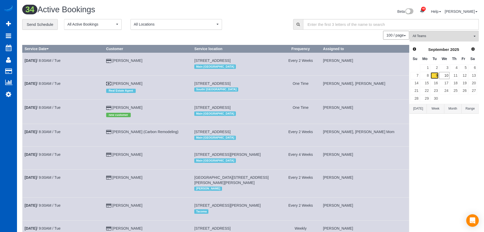
click at [436, 74] on link "9" at bounding box center [434, 75] width 9 height 7
click at [428, 75] on link "8" at bounding box center [425, 75] width 10 height 7
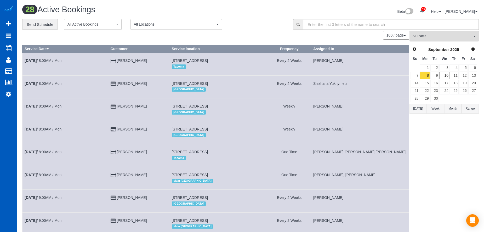
click at [245, 20] on div "**********" at bounding box center [153, 24] width 263 height 11
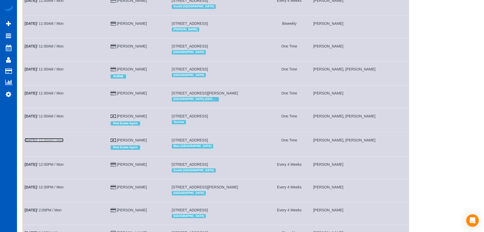
scroll to position [345, 0]
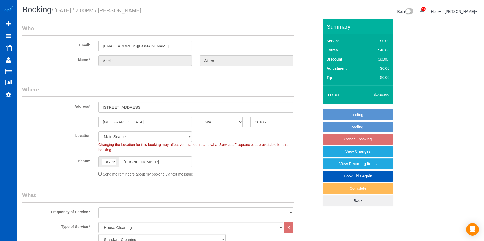
select select "WA"
select select "199"
select select "1501"
select select "3"
select select "2"
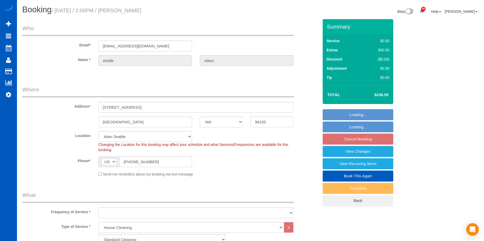
select select "number:8"
select select "1501"
select select "3"
select select "2"
select select "object:1234"
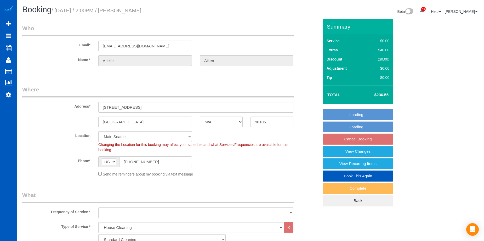
select select "spot3"
select select "object:1239"
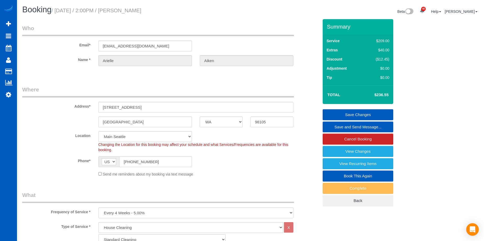
click at [342, 125] on link "Save and Send Message..." at bounding box center [358, 126] width 71 height 11
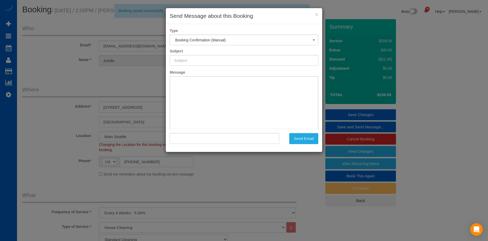
type input "Cleaning Service Confirmed!"
type input ""Arielle Aiken" <arielleaiken575@gmail.com>"
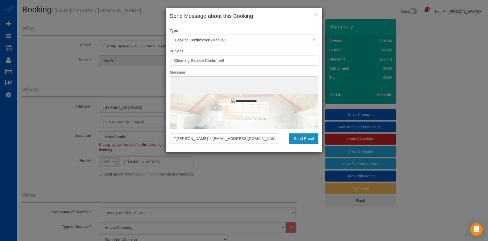
click at [302, 140] on button "Send Email" at bounding box center [303, 138] width 29 height 11
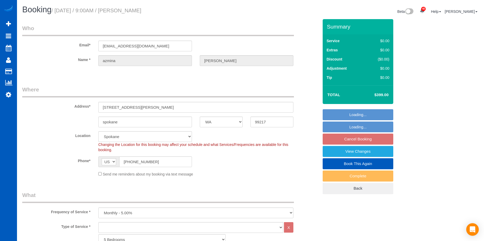
select select "WA"
select select "4501"
select select "4"
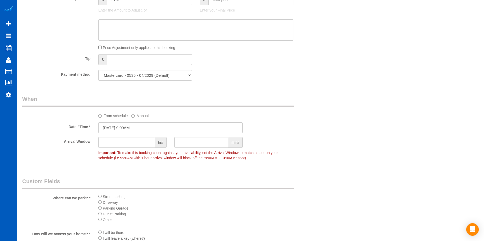
scroll to position [418, 0]
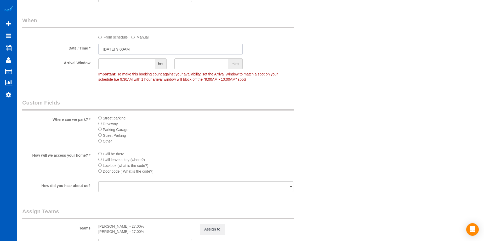
click at [168, 50] on input "09/17/2025 9:00AM" at bounding box center [170, 49] width 144 height 11
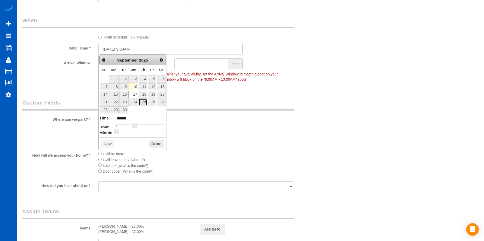
click at [143, 102] on link "25" at bounding box center [143, 101] width 9 height 7
type input "09/25/2025 9:00AM"
click at [163, 144] on button "Done" at bounding box center [156, 144] width 15 height 8
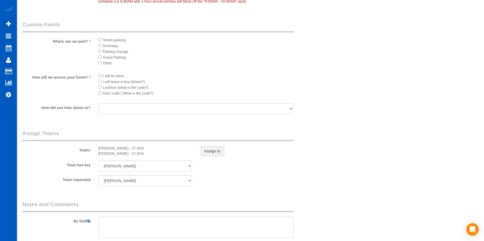
scroll to position [497, 0]
click at [213, 148] on button "Assign to" at bounding box center [212, 150] width 25 height 11
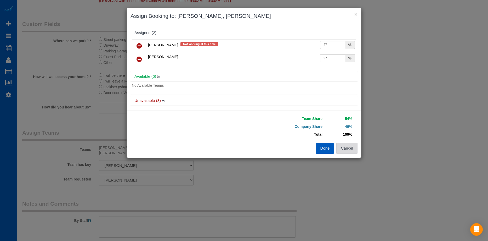
click at [349, 146] on button "Cancel" at bounding box center [346, 148] width 21 height 11
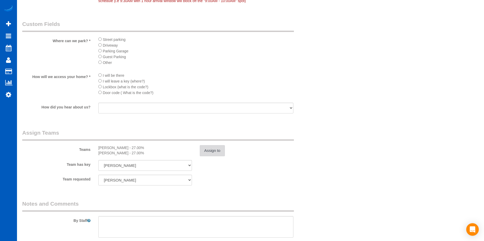
click at [219, 151] on button "Assign to" at bounding box center [212, 150] width 25 height 11
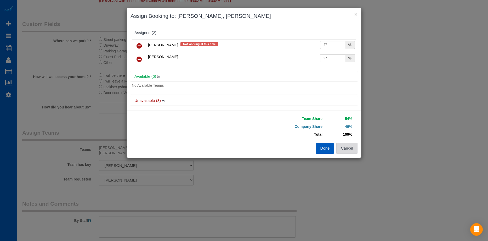
click at [347, 149] on button "Cancel" at bounding box center [346, 148] width 21 height 11
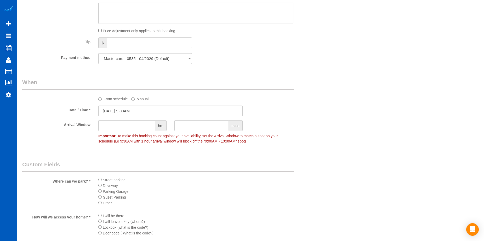
scroll to position [366, 0]
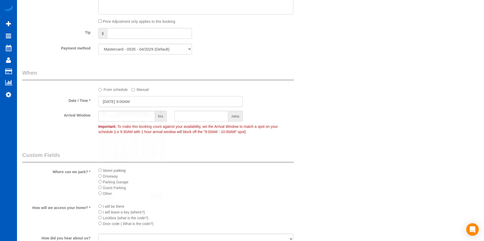
click at [152, 98] on input "09/25/2025 9:00AM" at bounding box center [170, 101] width 144 height 11
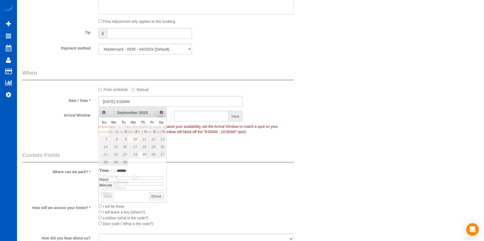
click at [170, 91] on div "From schedule Manual" at bounding box center [195, 88] width 203 height 7
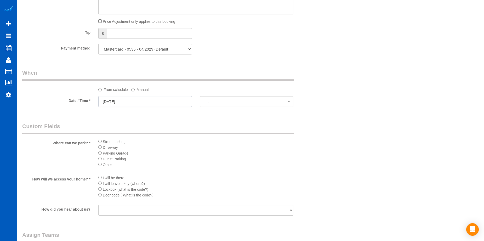
click at [155, 99] on input "09/25/2025" at bounding box center [145, 101] width 94 height 11
select select "spot15"
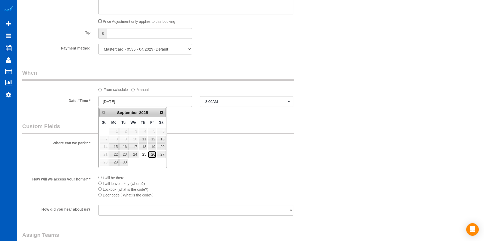
click at [153, 154] on link "26" at bounding box center [152, 154] width 8 height 7
type input "09/26/2025"
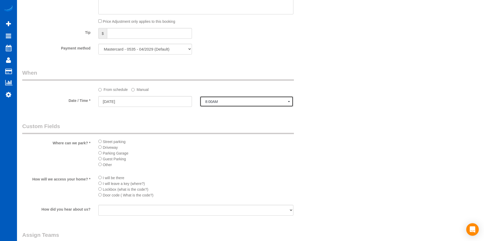
click at [225, 100] on span "8:00AM" at bounding box center [246, 101] width 83 height 4
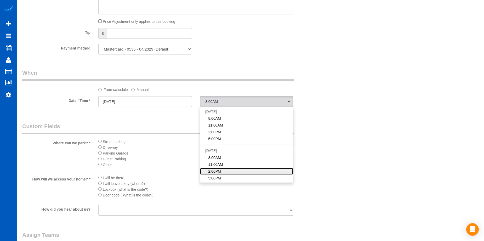
click at [239, 169] on link "2:00PM" at bounding box center [246, 171] width 93 height 7
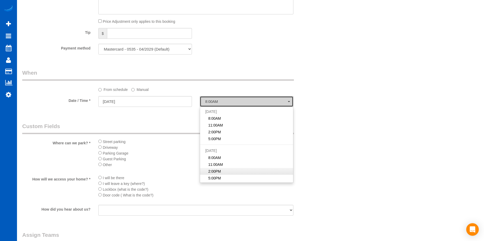
select select "spot21"
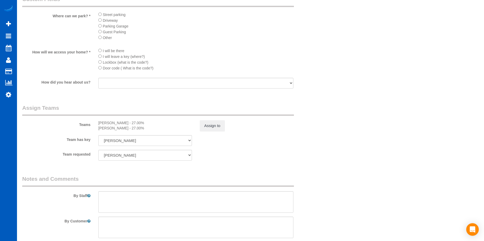
scroll to position [523, 0]
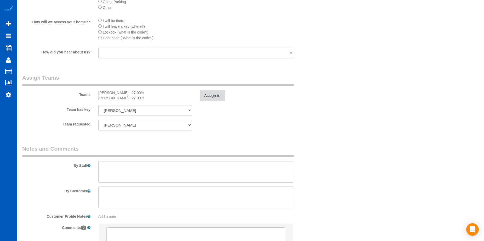
click at [213, 92] on button "Assign to" at bounding box center [212, 95] width 25 height 11
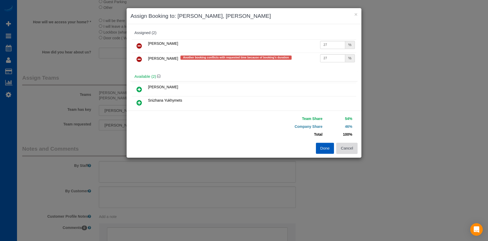
click at [350, 148] on button "Cancel" at bounding box center [346, 148] width 21 height 11
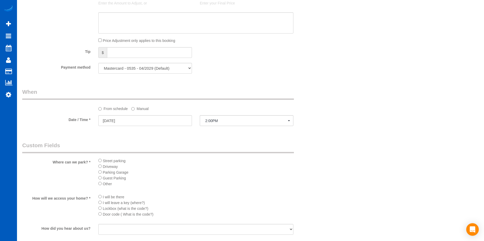
scroll to position [392, 0]
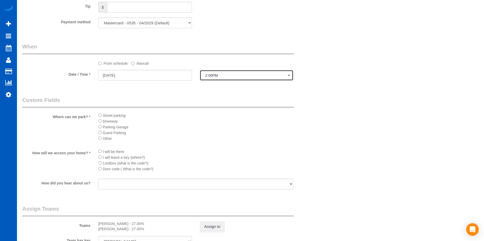
click at [216, 76] on span "2:00PM" at bounding box center [246, 75] width 83 height 4
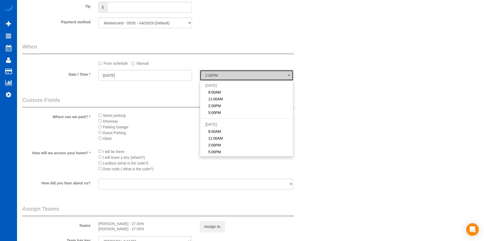
click at [220, 73] on span "2:00PM" at bounding box center [246, 75] width 83 height 4
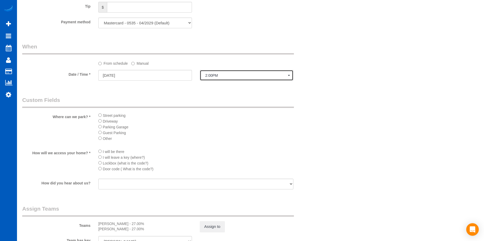
click at [220, 73] on span "2:00PM" at bounding box center [246, 75] width 83 height 4
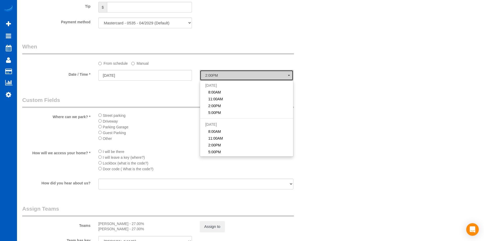
click at [220, 73] on span "2:00PM" at bounding box center [246, 75] width 83 height 4
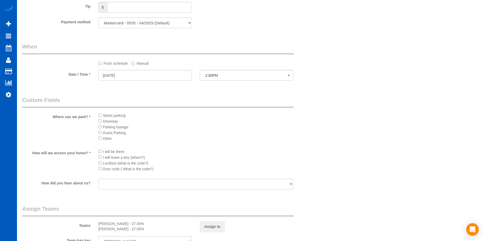
click at [138, 63] on label "Manual" at bounding box center [139, 62] width 17 height 7
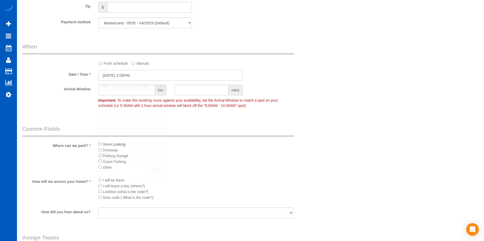
click at [140, 76] on input "09/26/2025 2:00PM" at bounding box center [170, 75] width 144 height 11
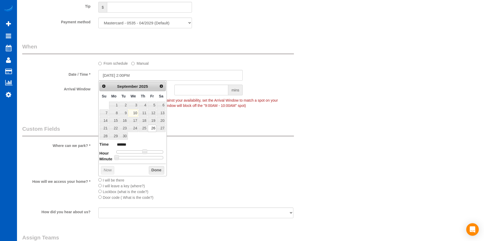
drag, startPoint x: 146, startPoint y: 149, endPoint x: 150, endPoint y: 149, distance: 4.7
click at [150, 149] on dl "Time ****** Hour Minute Second Millisecond Microsecond Time Zone ***** ***** **…" at bounding box center [132, 150] width 66 height 18
type input "09/26/2025 3:00PM"
type input "******"
type input "09/26/2025 4:00PM"
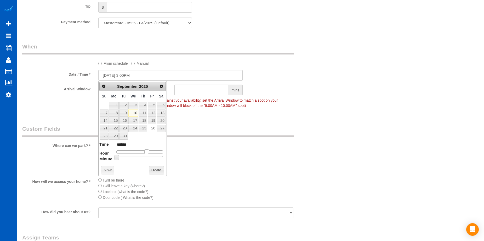
type input "******"
type input "09/26/2025 3:00PM"
type input "******"
click at [147, 151] on span at bounding box center [146, 151] width 5 height 5
click at [157, 170] on button "Done" at bounding box center [156, 170] width 15 height 8
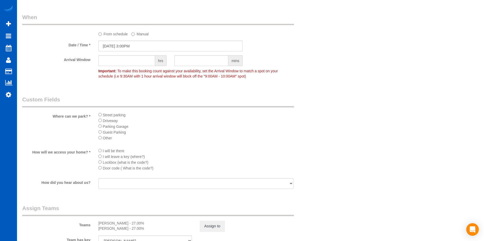
scroll to position [497, 0]
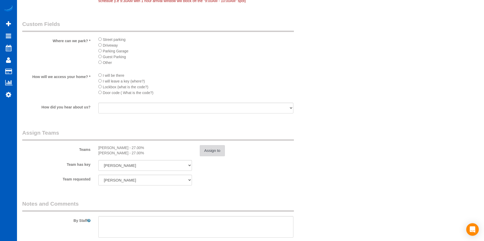
click at [213, 150] on button "Assign to" at bounding box center [212, 150] width 25 height 11
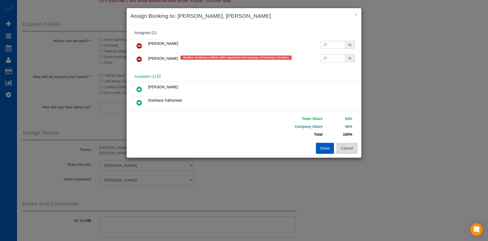
click at [348, 147] on button "Cancel" at bounding box center [346, 148] width 21 height 11
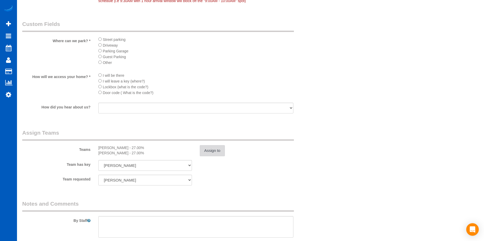
click at [220, 149] on button "Assign to" at bounding box center [212, 150] width 25 height 11
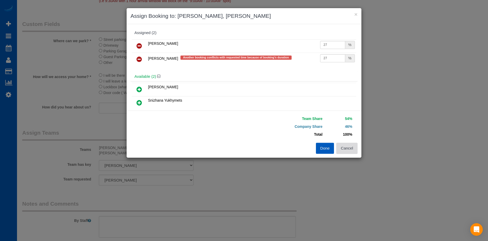
click at [346, 150] on button "Cancel" at bounding box center [346, 148] width 21 height 11
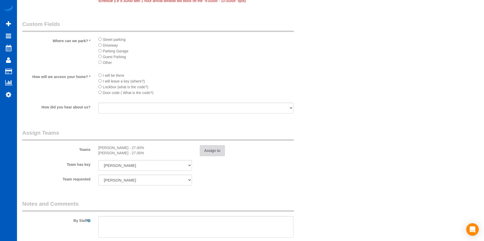
click at [219, 145] on button "Assign to" at bounding box center [212, 150] width 25 height 11
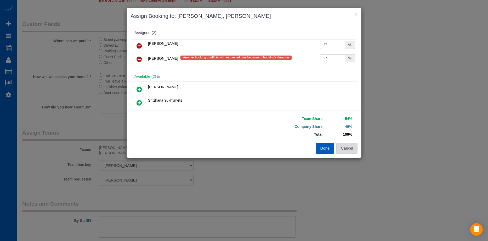
click at [347, 153] on button "Cancel" at bounding box center [346, 148] width 21 height 11
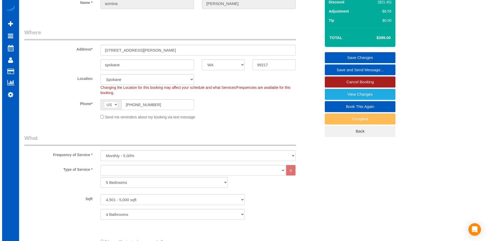
scroll to position [0, 0]
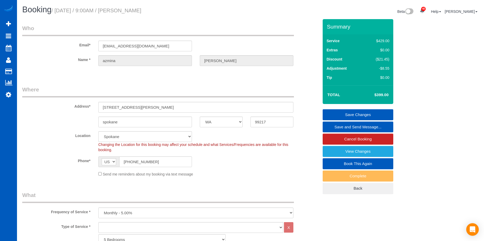
click at [350, 111] on link "Save Changes" at bounding box center [358, 114] width 71 height 11
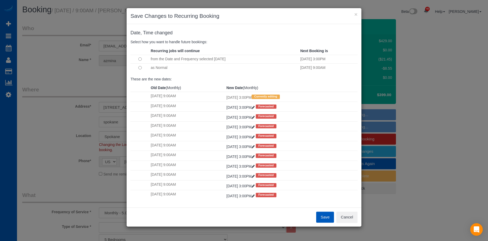
click at [327, 213] on button "Save" at bounding box center [325, 216] width 18 height 11
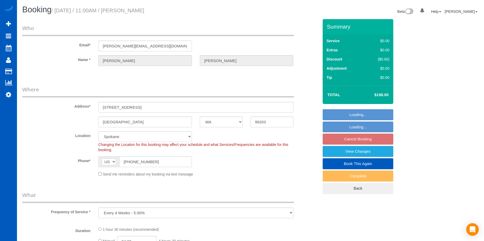
select select "WA"
select select "number:7"
select select "object:914"
select select "string:fspay-c1fb5ddc-fc92-4d38-9a11-d0fd0e6d2e94"
select select "spot2"
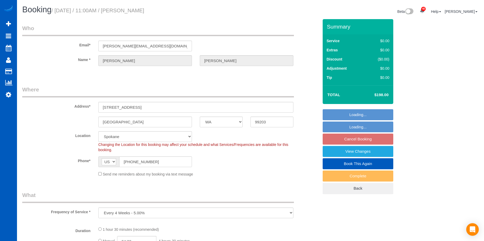
select select "199"
select select "1501"
select select "2"
select select "1501"
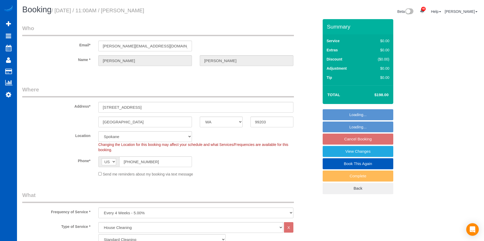
select select "2"
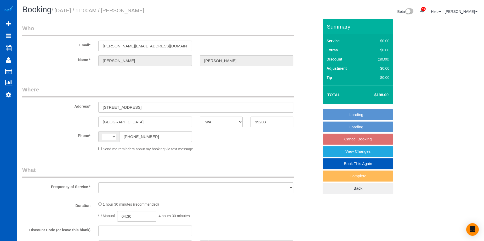
select select "WA"
select select "string:[GEOGRAPHIC_DATA]"
select select "object:558"
select select "string:fspay-c1fb5ddc-fc92-4d38-9a11-d0fd0e6d2e94"
select select "199"
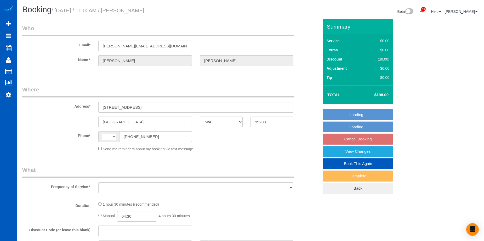
select select "1501"
select select "2"
select select "number:7"
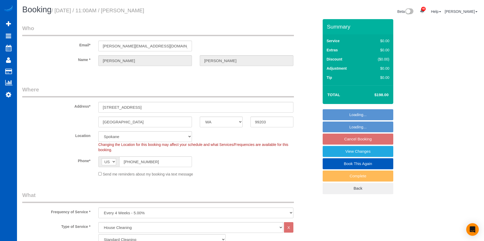
select select "spot2"
select select "object:1173"
select select "1501"
select select "2"
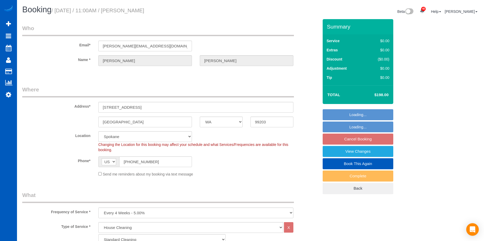
select select "WA"
select select "199"
select select "1501"
select select "2"
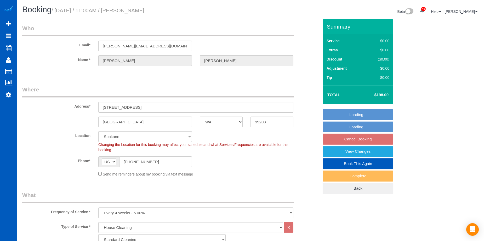
select select "spot2"
select select "number:7"
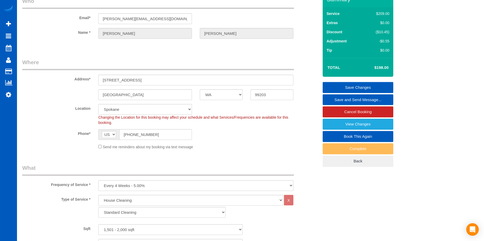
scroll to position [26, 0]
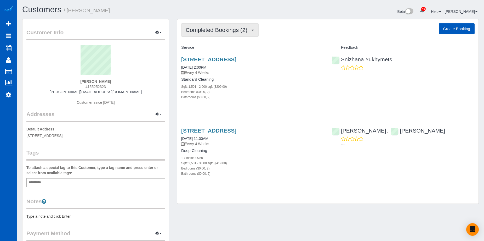
click at [213, 27] on span "Completed Bookings (2)" at bounding box center [218, 30] width 64 height 7
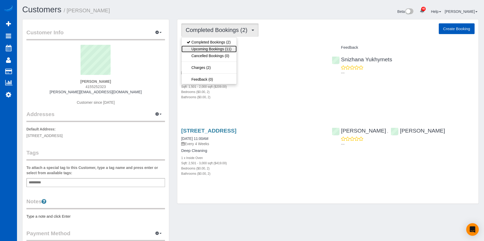
click at [217, 48] on link "Upcoming Bookings (11)" at bounding box center [208, 48] width 55 height 7
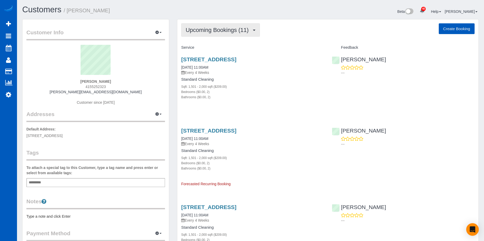
click at [223, 33] on span "Upcoming Bookings (11)" at bounding box center [219, 30] width 66 height 7
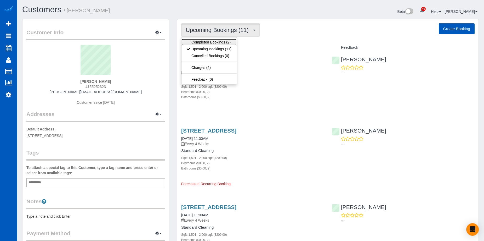
click at [216, 41] on link "Completed Bookings (2)" at bounding box center [208, 42] width 55 height 7
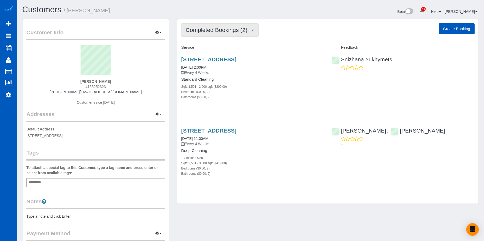
click at [218, 30] on span "Completed Bookings (2)" at bounding box center [218, 30] width 64 height 7
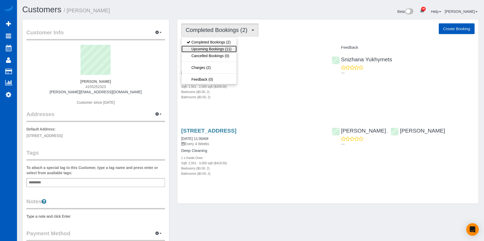
click at [210, 46] on link "Upcoming Bookings (11)" at bounding box center [208, 48] width 55 height 7
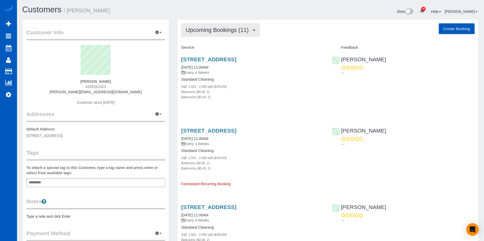
click at [214, 33] on button "Upcoming Bookings (11)" at bounding box center [220, 29] width 79 height 13
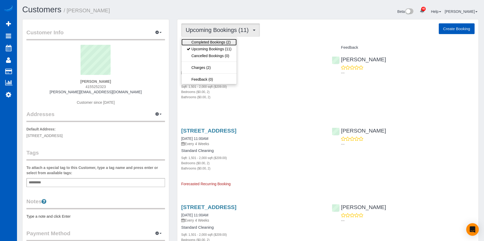
click at [215, 40] on link "Completed Bookings (2)" at bounding box center [208, 42] width 55 height 7
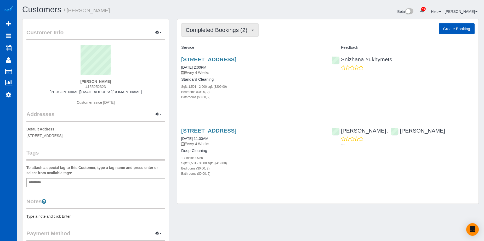
click at [204, 30] on span "Completed Bookings (2)" at bounding box center [218, 30] width 64 height 7
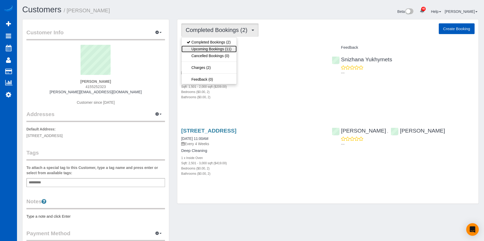
click at [210, 49] on link "Upcoming Bookings (11)" at bounding box center [208, 48] width 55 height 7
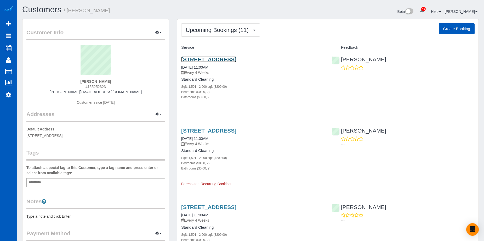
click at [233, 58] on link "[STREET_ADDRESS]" at bounding box center [208, 59] width 55 height 6
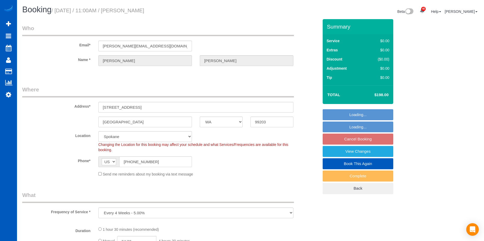
select select "WA"
select select "number:7"
select select "199"
select select "1501"
select select "2"
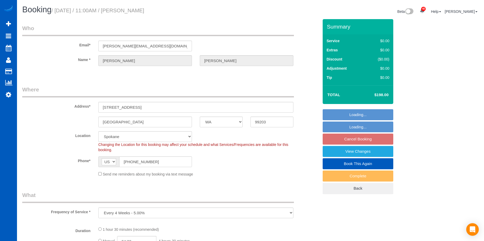
select select "2"
select select "object:1053"
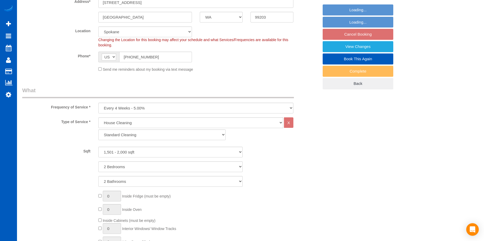
select select "spot2"
select select "1501"
select select "2"
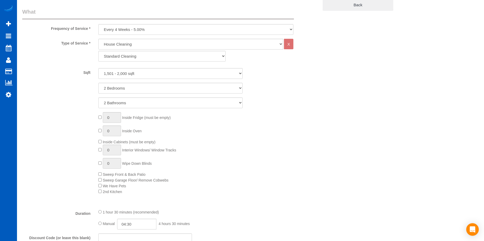
scroll to position [314, 0]
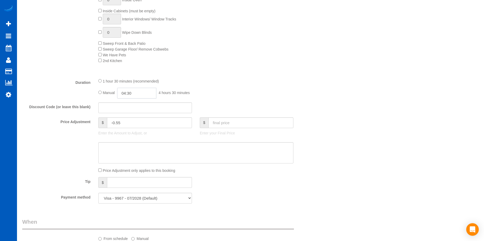
click at [139, 93] on input "04:30" at bounding box center [136, 93] width 39 height 11
type input "02:30"
click at [131, 111] on li "02:30" at bounding box center [130, 109] width 23 height 7
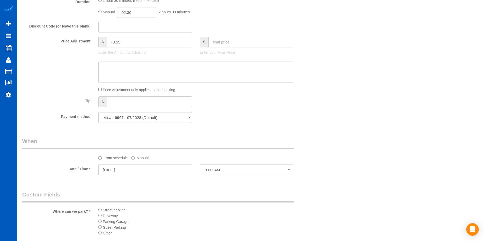
select select "spot17"
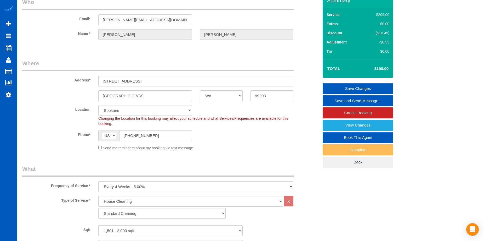
scroll to position [52, 0]
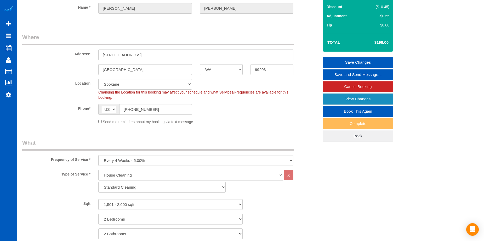
click at [332, 96] on link "View Changes" at bounding box center [358, 98] width 71 height 11
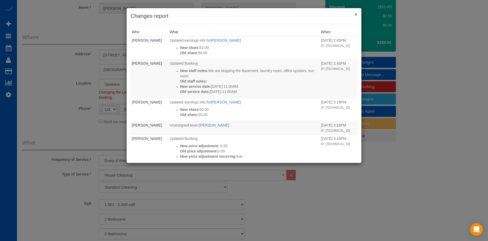
click at [355, 15] on button "×" at bounding box center [355, 14] width 3 height 5
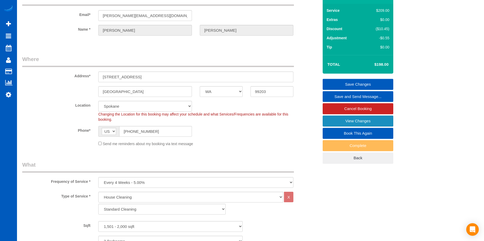
scroll to position [0, 0]
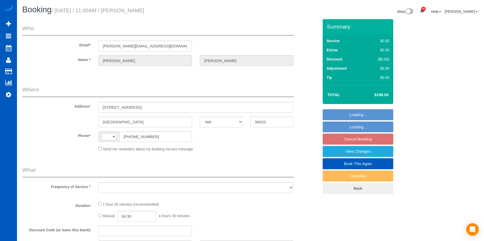
select select "WA"
select select "number:7"
select select "string:[GEOGRAPHIC_DATA]"
select select "string:fspay-c1fb5ddc-fc92-4d38-9a11-d0fd0e6d2e94"
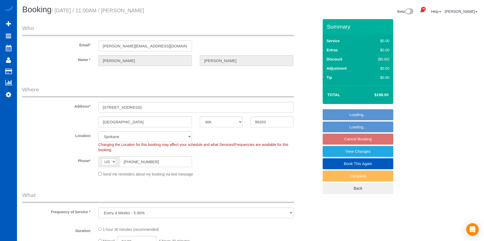
select select "object:909"
select select "spot2"
select select "199"
select select "1501"
select select "2"
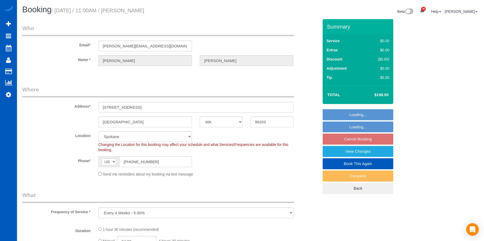
select select "2"
select select "object:1089"
select select "1501"
select select "2"
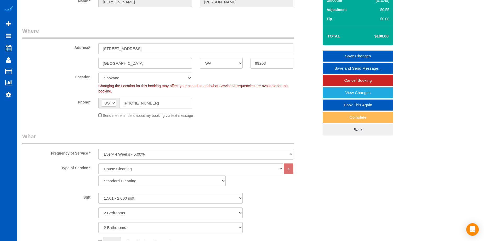
scroll to position [105, 0]
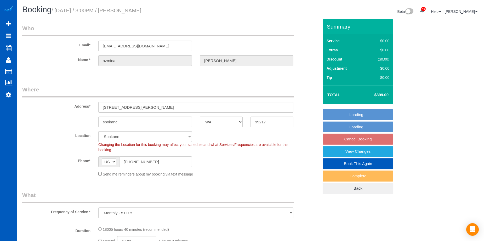
select select "WA"
select select "object:919"
select select "4501"
select select "4"
select select "4501"
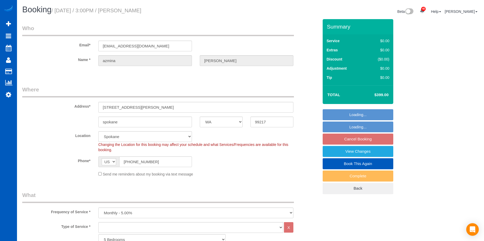
select select "4"
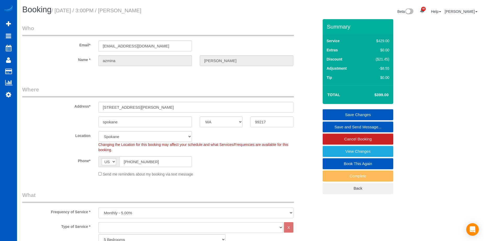
click at [330, 125] on link "Save and Send Message..." at bounding box center [358, 126] width 71 height 11
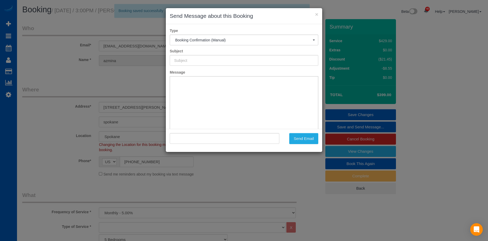
type input "Cleaning Service Confirmed!"
type input ""[PERSON_NAME]" <[PERSON_NAME][EMAIL_ADDRESS][DOMAIN_NAME]>"
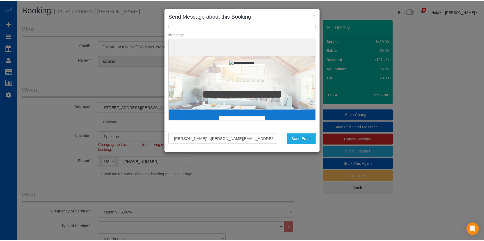
scroll to position [38, 0]
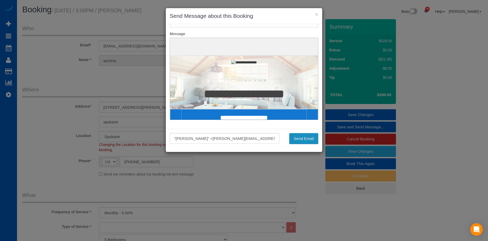
click at [305, 135] on button "Send Email" at bounding box center [303, 138] width 29 height 11
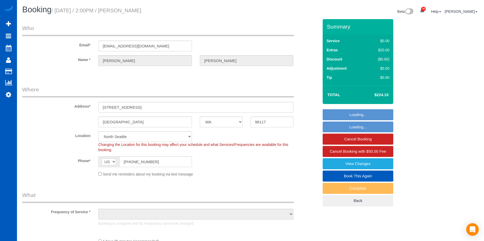
select select "WA"
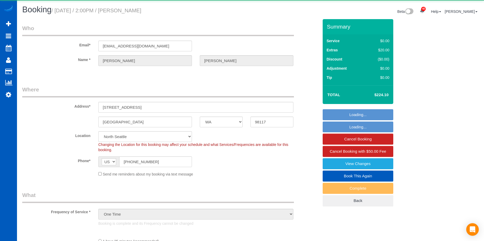
select select "object:918"
select select "spot1"
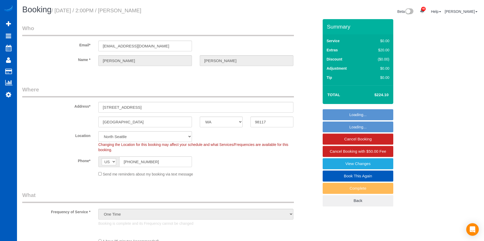
select select "object:1046"
select select "199"
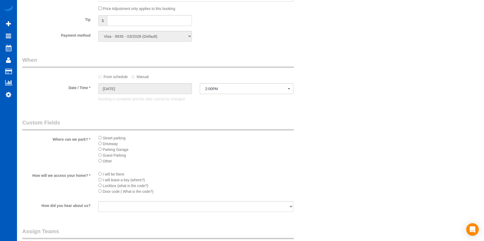
scroll to position [497, 0]
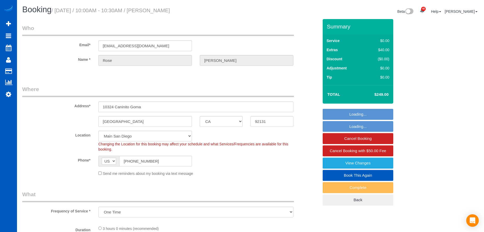
select select "CA"
select select "object:1180"
select select "199"
select select "1501"
select select "4"
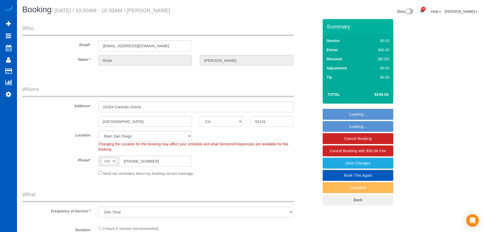
select select "3"
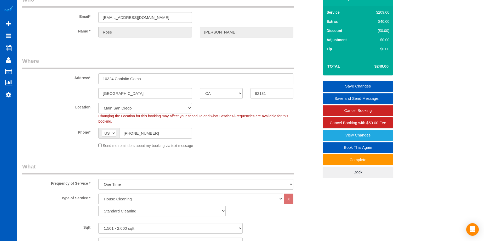
scroll to position [26, 0]
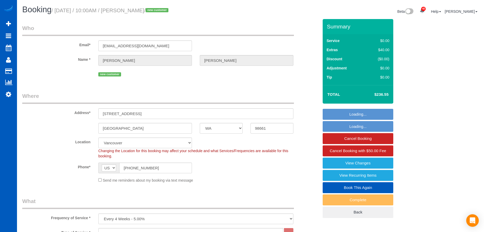
select select "WA"
select select "199"
select select "1501"
select select "3"
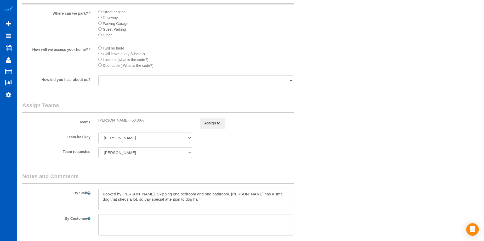
scroll to position [700, 0]
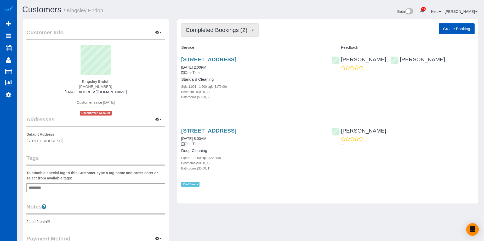
click at [206, 30] on span "Completed Bookings (2)" at bounding box center [218, 30] width 64 height 7
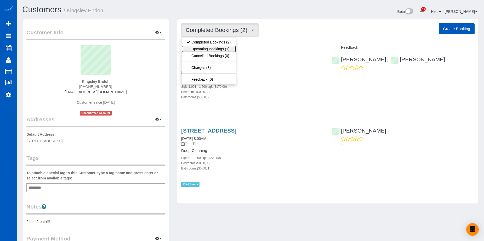
click at [205, 47] on link "Upcoming Bookings (1)" at bounding box center [208, 48] width 54 height 7
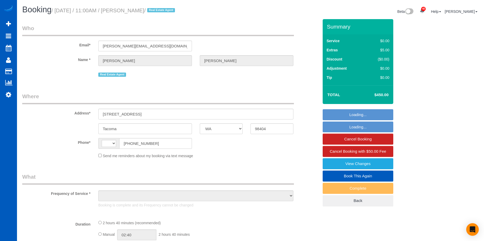
select select "WA"
select select "string:[GEOGRAPHIC_DATA]"
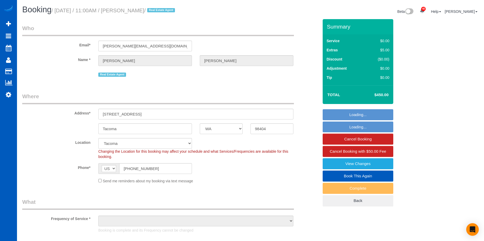
select select "object:917"
select select "spot1"
select select "object:1120"
select select "199"
select select "1001"
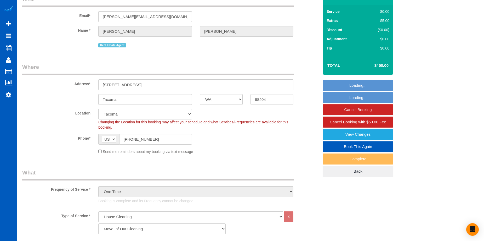
select select "1001"
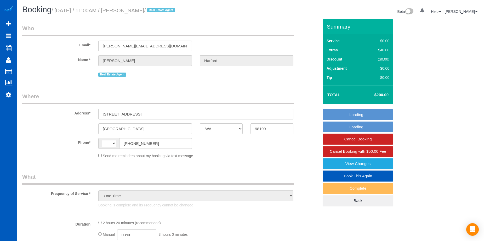
select select "WA"
select select "string:cash"
select select "199"
select select "1001"
select select "2"
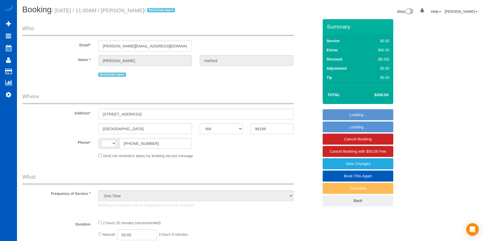
select select "3"
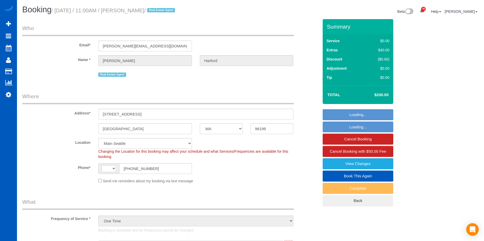
select select "object:810"
select select "string:[GEOGRAPHIC_DATA]"
select select "spot1"
select select "1001"
select select "2"
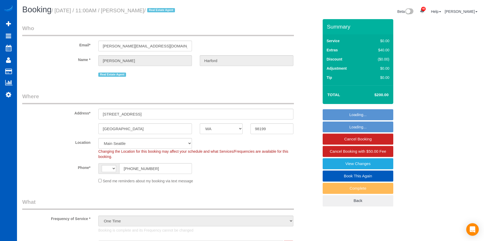
select select "3"
